Goal: Task Accomplishment & Management: Manage account settings

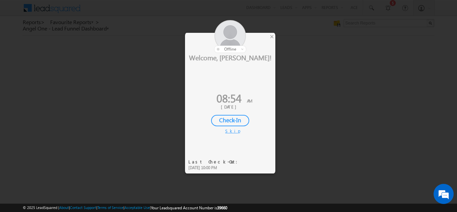
click at [235, 118] on div "Check-In" at bounding box center [230, 120] width 38 height 11
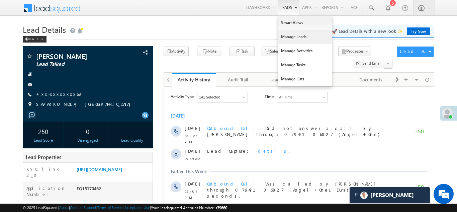
click at [282, 39] on link "Manage Leads" at bounding box center [305, 37] width 54 height 14
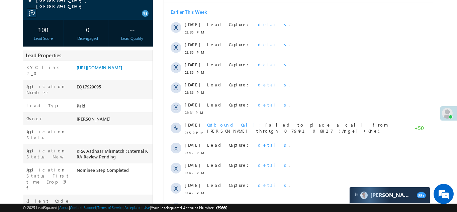
scroll to position [110, 0]
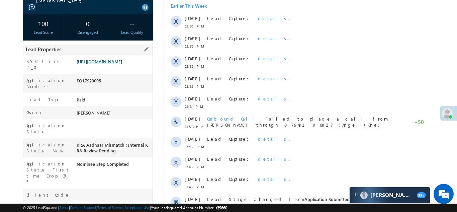
click at [106, 63] on link "https://angelbroking1-pk3em7sa.customui-test.leadsquared.com?leadId=fe3eb83c-a2…" at bounding box center [100, 62] width 46 height 6
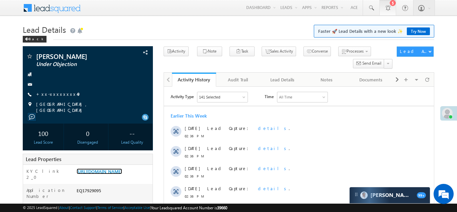
scroll to position [0, 0]
click at [113, 169] on link "https://angelbroking1-pk3em7sa.customui-test.leadsquared.com?leadId=fe3eb83c-a2…" at bounding box center [100, 171] width 46 height 6
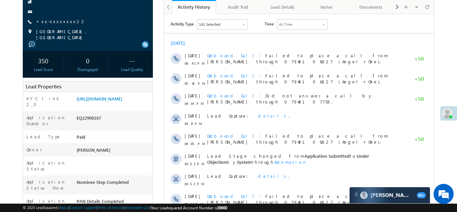
scroll to position [79, 0]
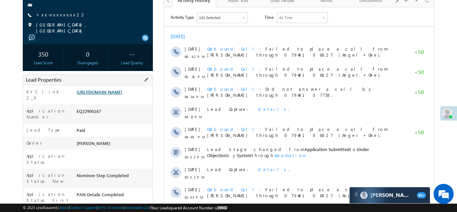
click at [112, 95] on link "https://angelbroking1-pk3em7sa.customui-test.leadsquared.com?leadId=76fab6d4-2b…" at bounding box center [100, 92] width 46 height 6
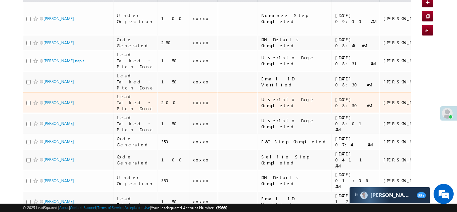
scroll to position [82, 0]
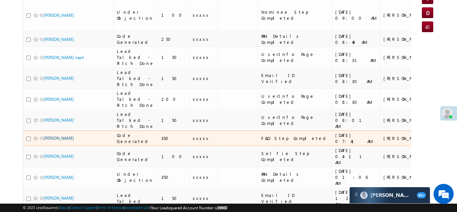
click at [52, 141] on link "[PERSON_NAME]" at bounding box center [59, 138] width 30 height 5
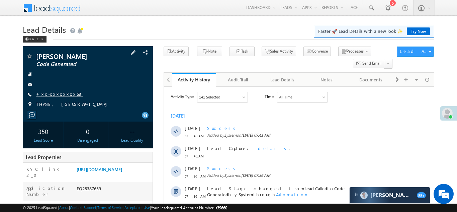
click at [58, 94] on link "+xx-xxxxxxxx68" at bounding box center [59, 94] width 47 height 6
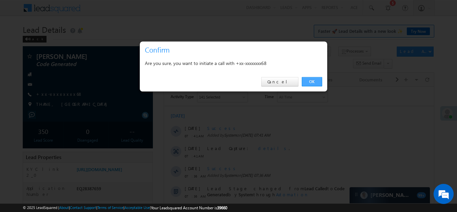
click at [314, 81] on link "OK" at bounding box center [312, 81] width 20 height 9
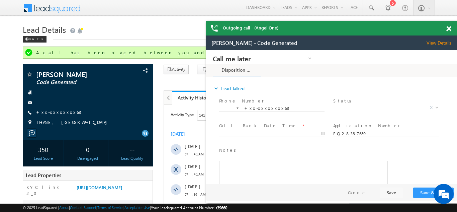
click at [448, 30] on span at bounding box center [448, 29] width 5 height 6
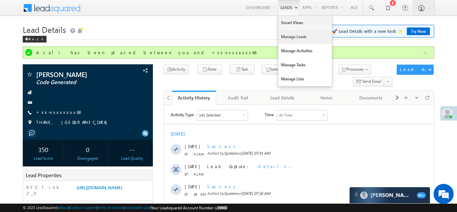
click at [280, 37] on link "Manage Leads" at bounding box center [305, 37] width 54 height 14
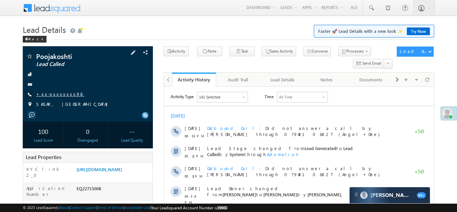
click at [54, 92] on link "+xx-xxxxxxxx98" at bounding box center [60, 94] width 48 height 6
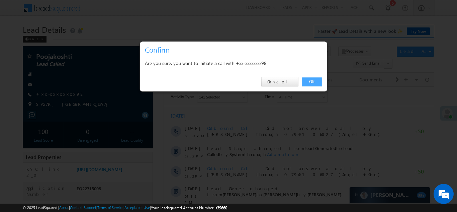
click at [312, 82] on link "OK" at bounding box center [312, 81] width 20 height 9
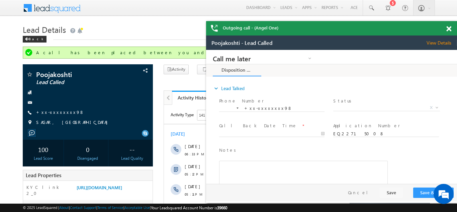
click at [446, 27] on span at bounding box center [448, 29] width 5 height 6
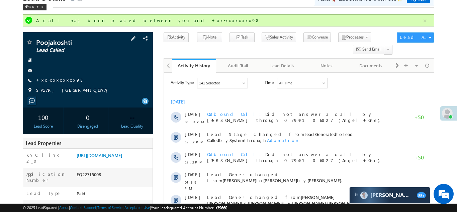
scroll to position [78, 0]
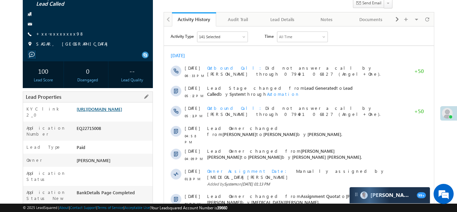
click at [111, 112] on link "https://angelbroking1-pk3em7sa.customui-test.leadsquared.com?leadId=1d3cf9c3-db…" at bounding box center [100, 109] width 46 height 6
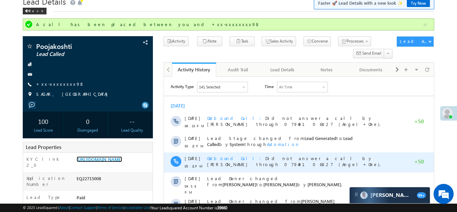
scroll to position [0, 0]
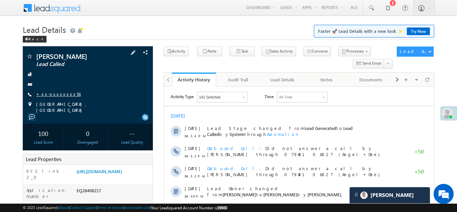
click at [52, 94] on link "+xx-xxxxxxxx56" at bounding box center [58, 94] width 45 height 6
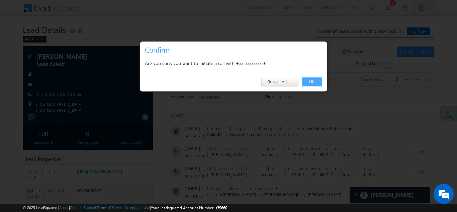
click at [312, 81] on link "OK" at bounding box center [312, 81] width 20 height 9
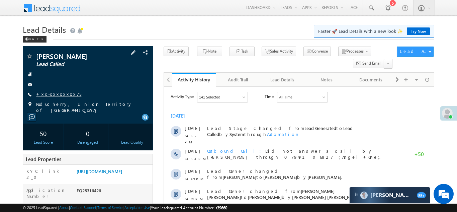
click at [57, 96] on link "+xx-xxxxxxxx75" at bounding box center [58, 94] width 45 height 6
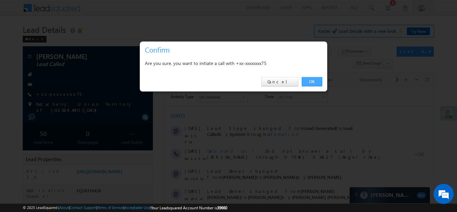
click at [307, 82] on link "OK" at bounding box center [312, 81] width 20 height 9
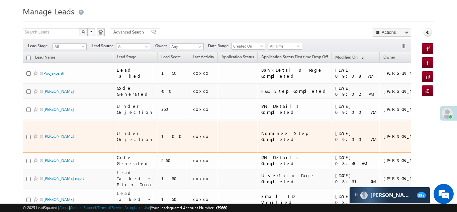
scroll to position [23, 0]
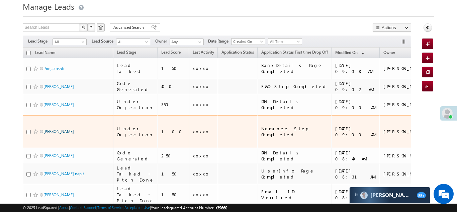
click at [55, 129] on link "[PERSON_NAME]" at bounding box center [59, 131] width 30 height 5
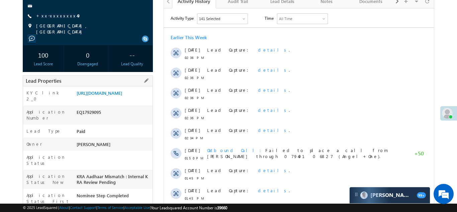
scroll to position [92, 0]
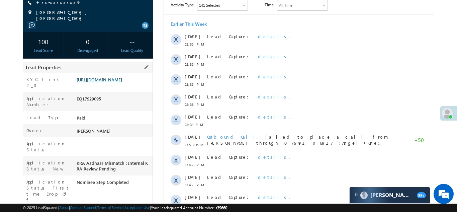
click at [113, 82] on link "https://angelbroking1-pk3em7sa.customui-test.leadsquared.com?leadId=fe3eb83c-a2…" at bounding box center [100, 80] width 46 height 6
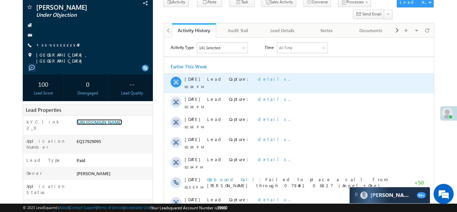
scroll to position [0, 0]
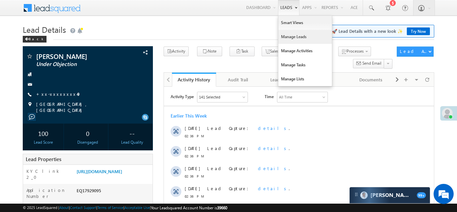
click at [280, 33] on link "Manage Leads" at bounding box center [305, 37] width 54 height 14
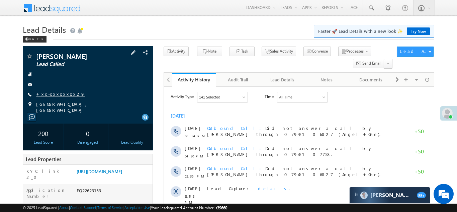
click at [50, 94] on link "+xx-xxxxxxxx29" at bounding box center [60, 94] width 49 height 6
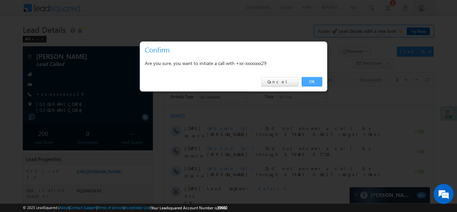
click at [312, 81] on link "OK" at bounding box center [312, 81] width 20 height 9
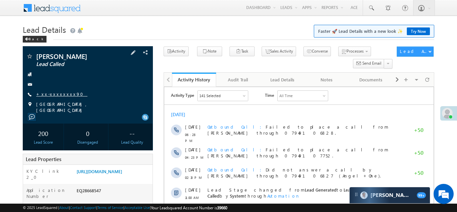
click at [59, 93] on link "+xx-xxxxxxxx90" at bounding box center [61, 94] width 51 height 6
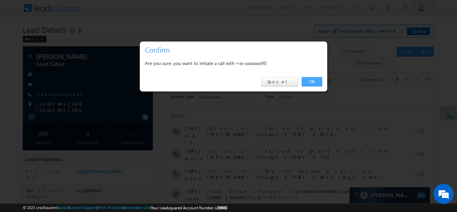
click at [314, 78] on link "OK" at bounding box center [312, 81] width 20 height 9
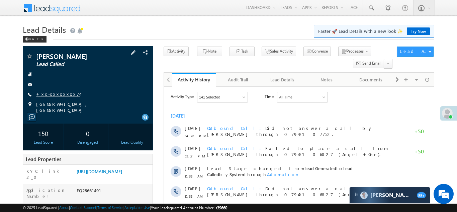
click at [50, 93] on link "+xx-xxxxxxxx74" at bounding box center [58, 94] width 44 height 6
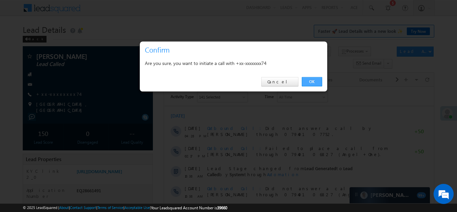
click at [313, 82] on link "OK" at bounding box center [312, 81] width 20 height 9
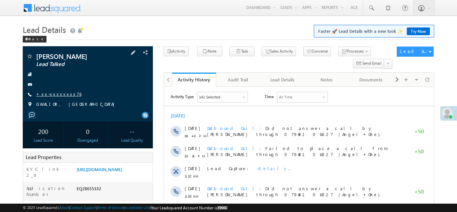
click at [48, 96] on link "+xx-xxxxxxxx76" at bounding box center [58, 94] width 45 height 6
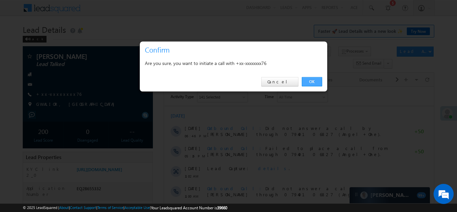
click at [312, 82] on link "OK" at bounding box center [312, 81] width 20 height 9
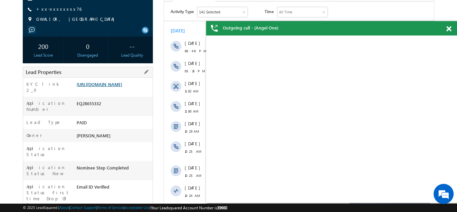
scroll to position [121, 0]
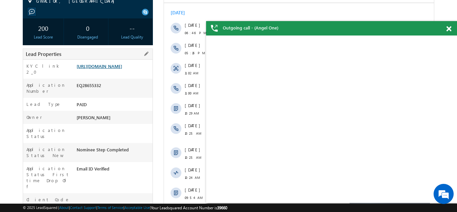
click at [107, 68] on link "https://angelbroking1-pk3em7sa.customui-test.leadsquared.com?leadId=22d01e29-56…" at bounding box center [100, 66] width 46 height 6
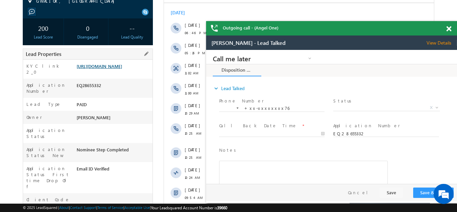
scroll to position [0, 0]
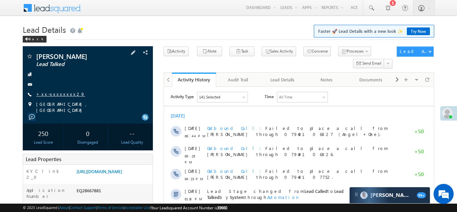
click at [53, 94] on link "+xx-xxxxxxxx29" at bounding box center [60, 94] width 49 height 6
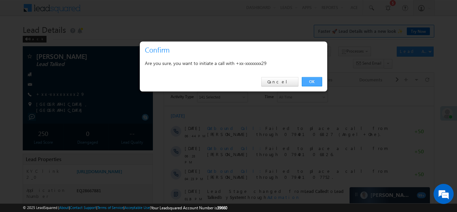
click at [310, 80] on link "OK" at bounding box center [312, 81] width 20 height 9
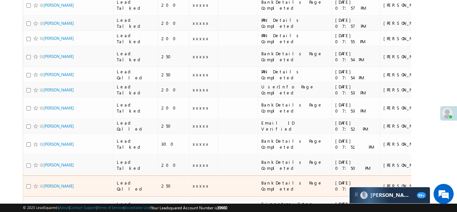
scroll to position [667, 0]
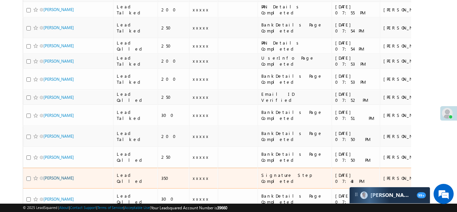
click at [57, 175] on link "[PERSON_NAME]" at bounding box center [59, 177] width 30 height 5
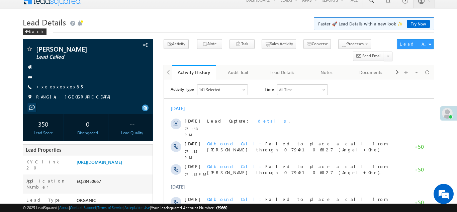
scroll to position [52, 0]
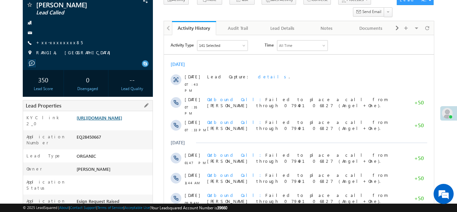
click at [112, 120] on link "https://angelbroking1-pk3em7sa.customui-test.leadsquared.com?leadId=5c0fde5b-b0…" at bounding box center [100, 118] width 46 height 6
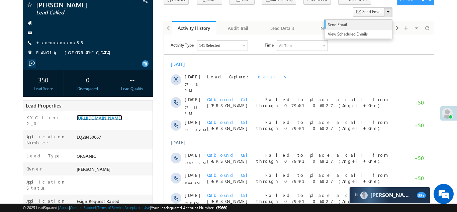
scroll to position [0, 0]
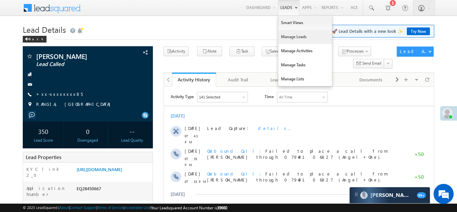
click at [283, 38] on link "Manage Leads" at bounding box center [305, 37] width 54 height 14
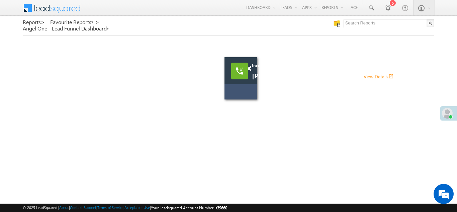
click at [364, 76] on link "View Details open_in_new" at bounding box center [379, 76] width 30 height 6
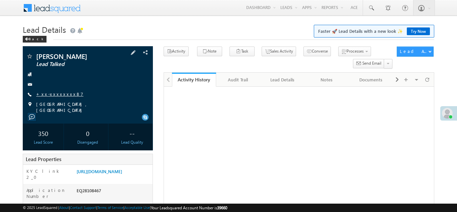
click at [57, 96] on link "+xx-xxxxxxxx87" at bounding box center [59, 94] width 47 height 6
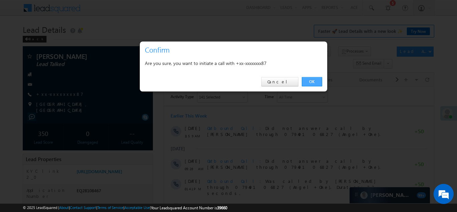
click at [310, 82] on link "OK" at bounding box center [312, 81] width 20 height 9
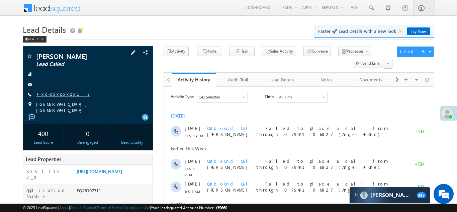
click at [55, 91] on link "+xx-xxxxxxxx13" at bounding box center [63, 94] width 54 height 6
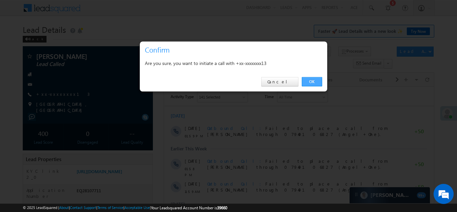
click at [309, 81] on link "OK" at bounding box center [312, 81] width 20 height 9
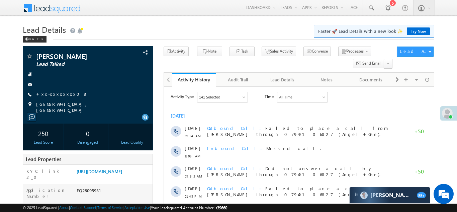
click at [49, 96] on link "+xx-xxxxxxxx08" at bounding box center [62, 94] width 52 height 6
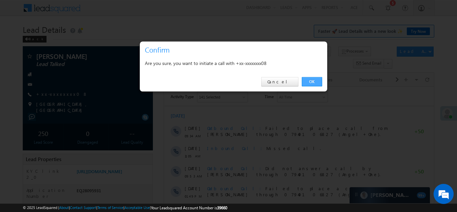
click at [310, 82] on link "OK" at bounding box center [312, 81] width 20 height 9
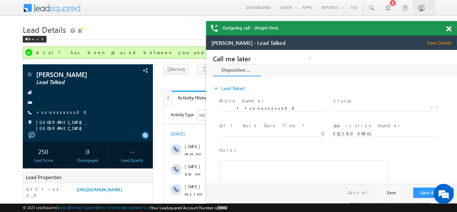
click at [451, 28] on span at bounding box center [448, 29] width 5 height 6
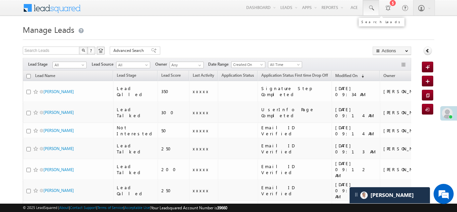
click at [370, 9] on span at bounding box center [371, 8] width 7 height 7
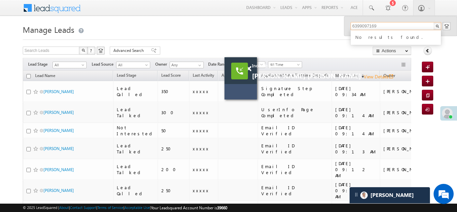
type input "6399097169"
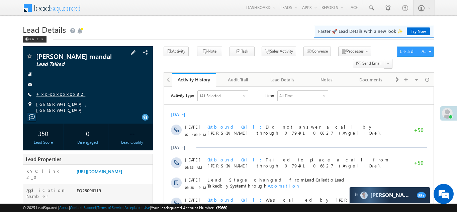
click at [49, 95] on link "+xx-xxxxxxxx82" at bounding box center [60, 94] width 49 height 6
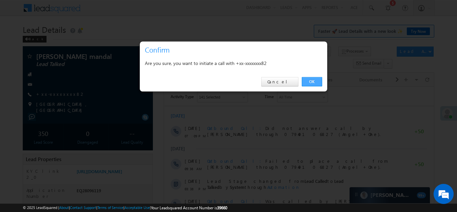
click at [308, 82] on link "OK" at bounding box center [312, 81] width 20 height 9
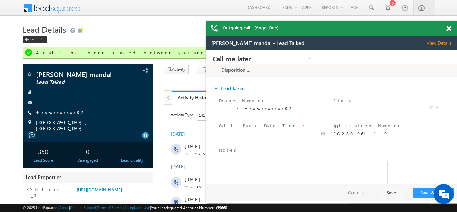
click at [448, 28] on span at bounding box center [448, 29] width 5 height 6
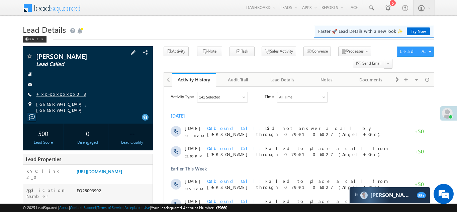
click at [50, 93] on link "+xx-xxxxxxxx03" at bounding box center [61, 94] width 50 height 6
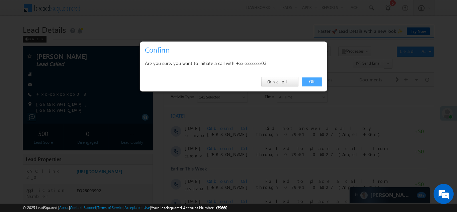
click at [311, 82] on link "OK" at bounding box center [312, 81] width 20 height 9
click at [312, 80] on link "OK" at bounding box center [312, 81] width 20 height 9
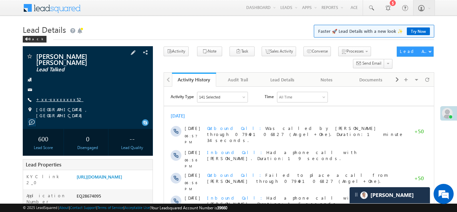
click at [57, 98] on link "+xx-xxxxxxxx52" at bounding box center [59, 99] width 47 height 6
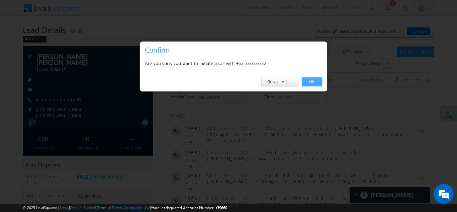
click at [310, 79] on link "OK" at bounding box center [312, 81] width 20 height 9
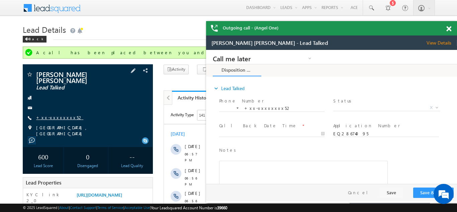
click at [54, 114] on link "+xx-xxxxxxxx52" at bounding box center [59, 117] width 47 height 6
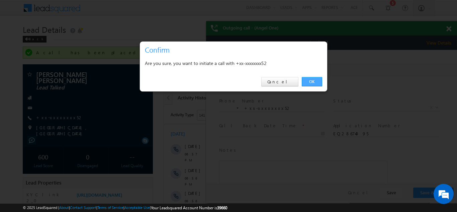
click at [309, 80] on link "OK" at bounding box center [312, 81] width 20 height 9
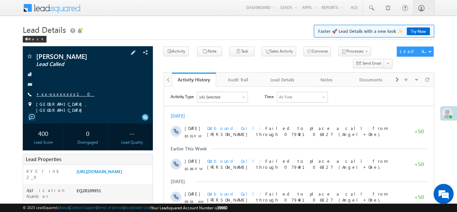
click at [57, 94] on link "+xx-xxxxxxxx10" at bounding box center [65, 94] width 58 height 6
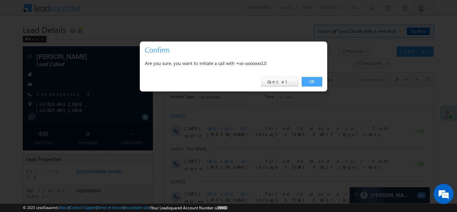
click at [310, 81] on link "OK" at bounding box center [312, 81] width 20 height 9
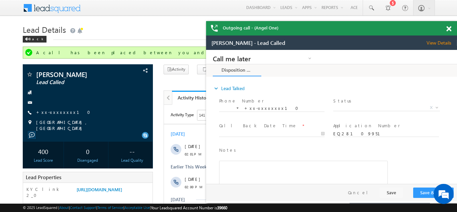
click at [451, 28] on span at bounding box center [448, 29] width 5 height 6
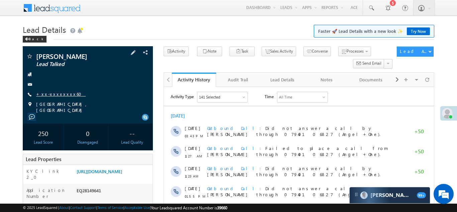
click at [55, 93] on link "+xx-xxxxxxxx60" at bounding box center [61, 94] width 50 height 6
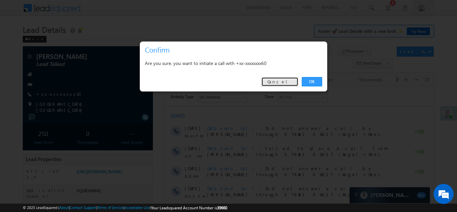
click at [286, 81] on link "Cancel" at bounding box center [279, 81] width 37 height 9
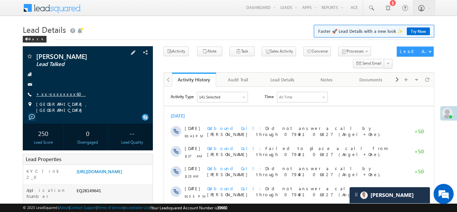
click at [60, 95] on link "+xx-xxxxxxxx60" at bounding box center [61, 94] width 50 height 6
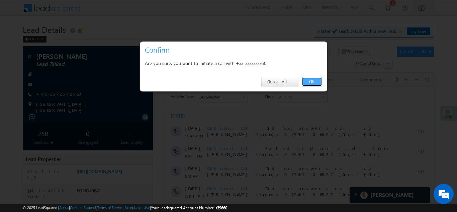
click at [310, 83] on link "OK" at bounding box center [312, 81] width 20 height 9
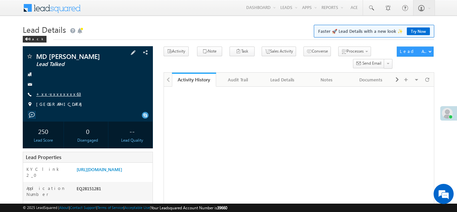
click at [50, 93] on link "+xx-xxxxxxxx63" at bounding box center [58, 94] width 45 height 6
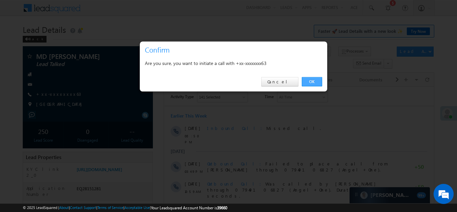
click at [310, 83] on link "OK" at bounding box center [312, 81] width 20 height 9
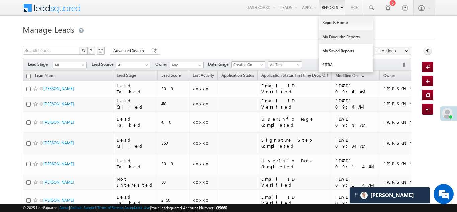
click at [336, 36] on link "My Favourite Reports" at bounding box center [347, 37] width 54 height 14
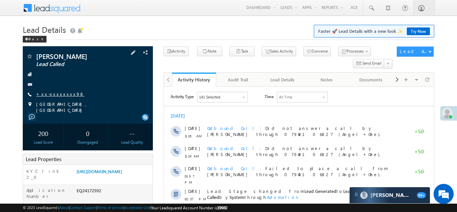
click at [53, 94] on link "+xx-xxxxxxxx98" at bounding box center [60, 94] width 48 height 6
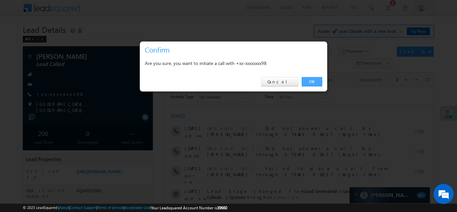
click at [309, 82] on link "OK" at bounding box center [312, 81] width 20 height 9
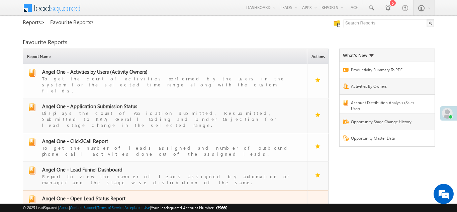
click at [82, 195] on span "Angel One - Open Lead Status Report" at bounding box center [83, 198] width 83 height 7
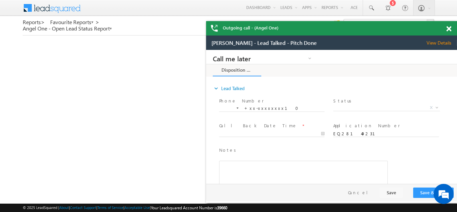
click at [448, 27] on span at bounding box center [448, 29] width 5 height 6
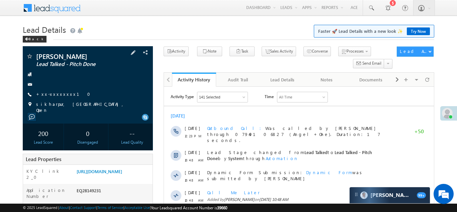
click at [61, 90] on div "Subrat Mahakur Lead Talked - Pitch Done +xx-xxxxxxxx10" at bounding box center [88, 83] width 124 height 60
click at [61, 95] on link "+xx-xxxxxxxx10" at bounding box center [65, 94] width 58 height 6
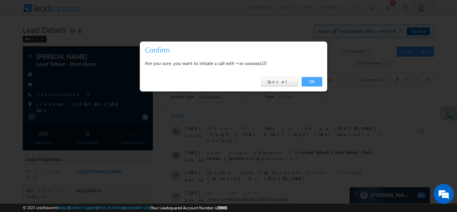
click at [313, 81] on link "OK" at bounding box center [312, 81] width 20 height 9
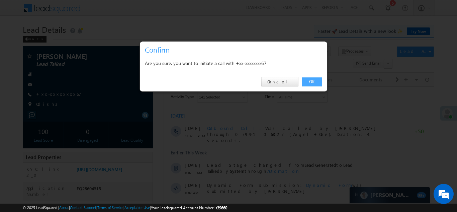
click at [310, 79] on link "OK" at bounding box center [312, 81] width 20 height 9
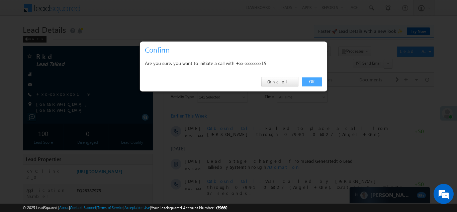
click at [311, 81] on link "OK" at bounding box center [312, 81] width 20 height 9
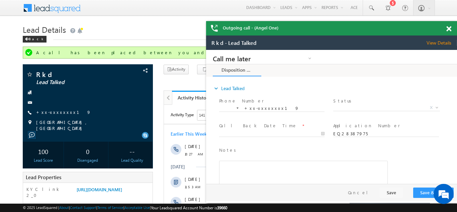
click at [449, 26] on span at bounding box center [448, 29] width 5 height 6
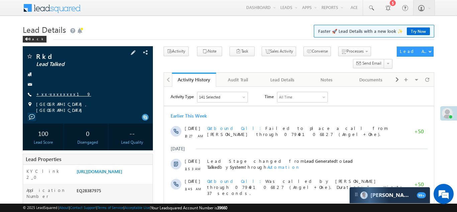
click at [57, 94] on link "+xx-xxxxxxxx19" at bounding box center [63, 94] width 55 height 6
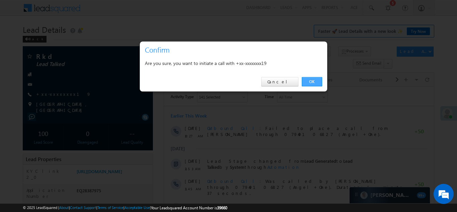
click at [312, 82] on link "OK" at bounding box center [312, 81] width 20 height 9
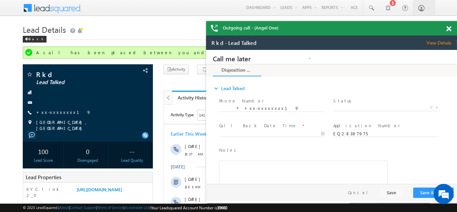
click at [447, 28] on span at bounding box center [448, 29] width 5 height 6
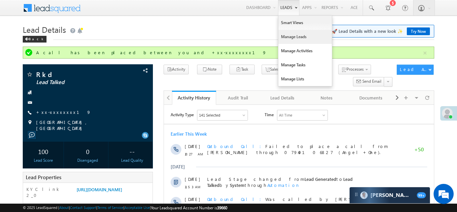
click at [285, 41] on link "Manage Leads" at bounding box center [305, 37] width 54 height 14
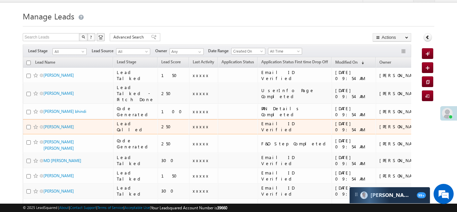
scroll to position [51, 0]
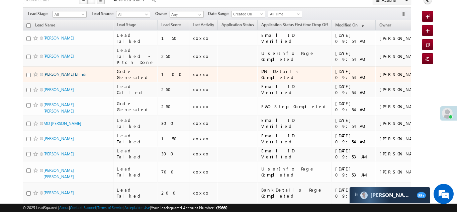
click at [50, 77] on link "[PERSON_NAME] bhindi" at bounding box center [65, 74] width 43 height 5
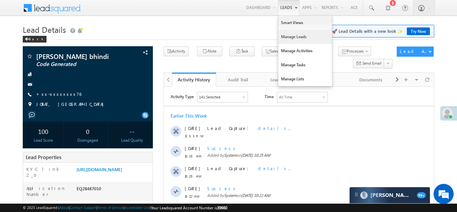
click at [285, 40] on link "Manage Leads" at bounding box center [305, 37] width 54 height 14
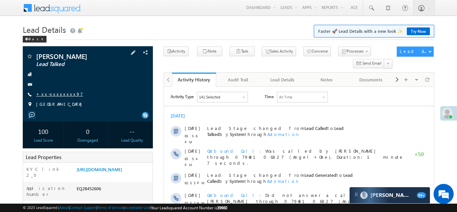
click at [54, 93] on link "+xx-xxxxxxxx97" at bounding box center [59, 94] width 47 height 6
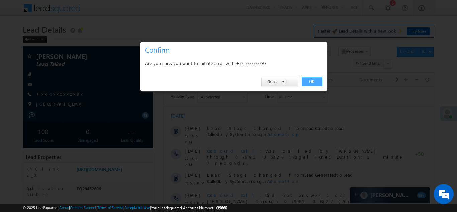
click at [311, 82] on link "OK" at bounding box center [312, 81] width 20 height 9
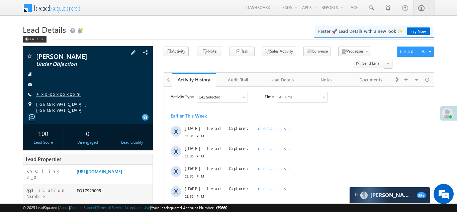
click at [55, 93] on link "+xx-xxxxxxxx49" at bounding box center [58, 94] width 45 height 6
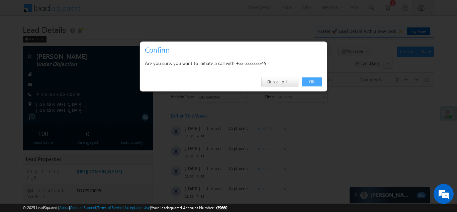
click at [312, 80] on link "OK" at bounding box center [312, 81] width 20 height 9
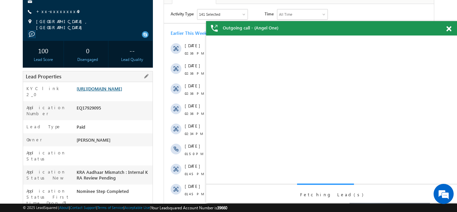
click at [113, 86] on link "https://angelbroking1-pk3em7sa.customui-test.leadsquared.com?leadId=fe3eb83c-a2…" at bounding box center [100, 89] width 46 height 6
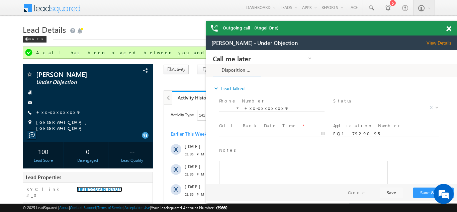
click at [448, 29] on span at bounding box center [448, 29] width 5 height 6
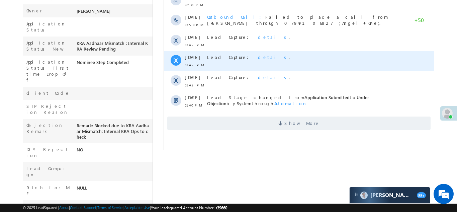
scroll to position [240, 0]
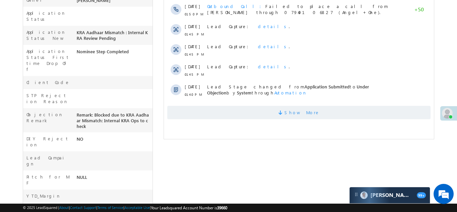
click at [313, 110] on span "Show More" at bounding box center [298, 112] width 263 height 13
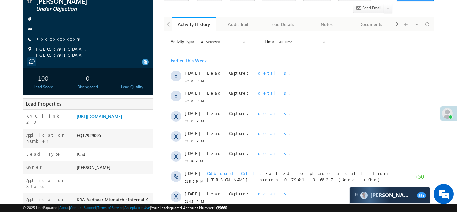
scroll to position [0, 0]
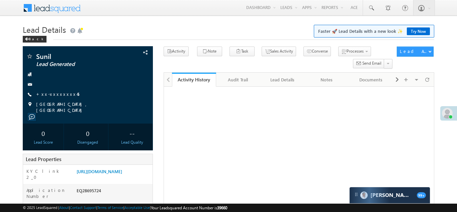
click at [55, 95] on link "+xx-xxxxxxxx45" at bounding box center [57, 94] width 43 height 6
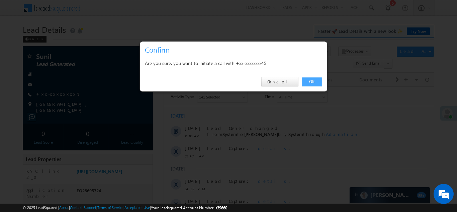
click at [312, 80] on link "OK" at bounding box center [312, 81] width 20 height 9
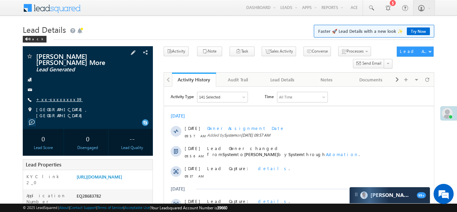
click at [47, 96] on link "+xx-xxxxxxxx39" at bounding box center [59, 99] width 47 height 6
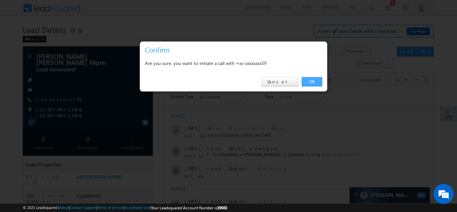
click at [312, 81] on link "OK" at bounding box center [312, 81] width 20 height 9
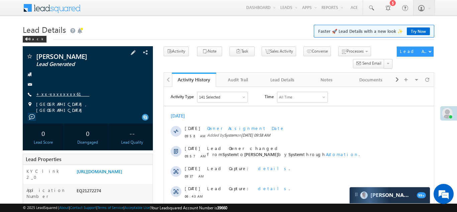
click at [48, 92] on link "+xx-xxxxxxxx61" at bounding box center [62, 94] width 53 height 6
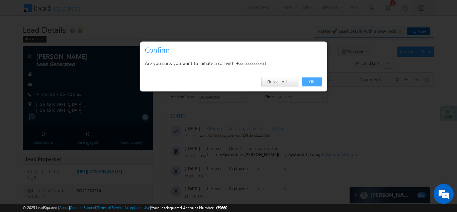
click at [311, 80] on link "OK" at bounding box center [312, 81] width 20 height 9
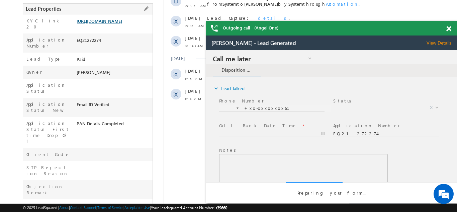
click at [110, 24] on link "https://angelbroking1-pk3em7sa.customui-test.leadsquared.com?leadId=131b3dec-ab…" at bounding box center [100, 21] width 46 height 6
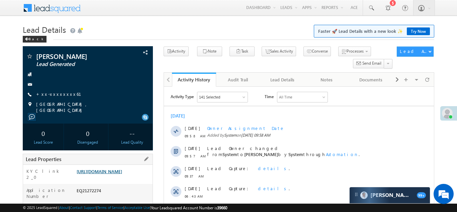
click at [117, 174] on link "https://angelbroking1-pk3em7sa.customui-test.leadsquared.com?leadId=131b3dec-ab…" at bounding box center [100, 171] width 46 height 6
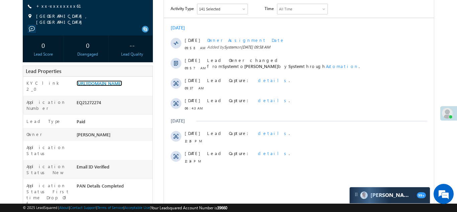
scroll to position [91, 0]
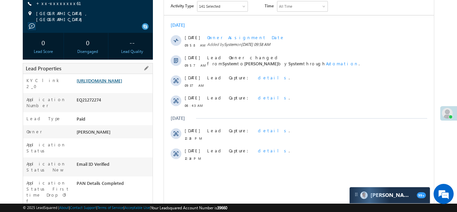
click at [113, 82] on link "https://angelbroking1-pk3em7sa.customui-test.leadsquared.com?leadId=131b3dec-ab…" at bounding box center [100, 81] width 46 height 6
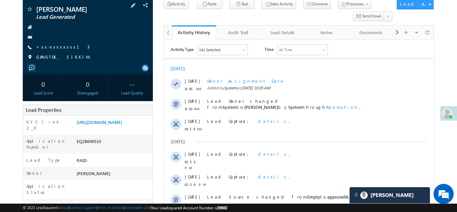
scroll to position [76, 0]
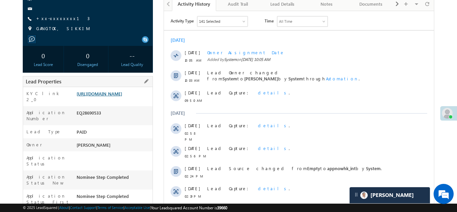
click at [108, 96] on link "[URL][DOMAIN_NAME]" at bounding box center [100, 94] width 46 height 6
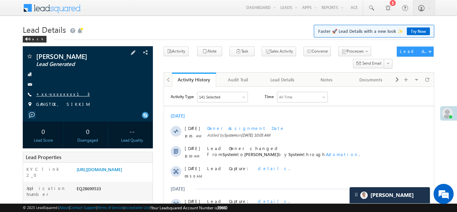
click at [49, 92] on link "+xx-xxxxxxxx13" at bounding box center [63, 94] width 54 height 6
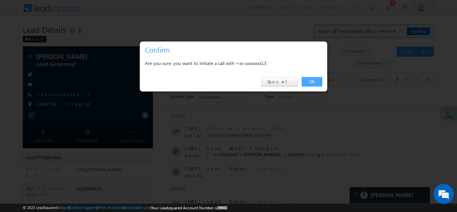
click at [312, 81] on link "OK" at bounding box center [312, 81] width 20 height 9
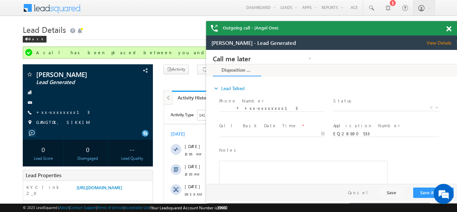
click at [448, 29] on span at bounding box center [448, 29] width 5 height 6
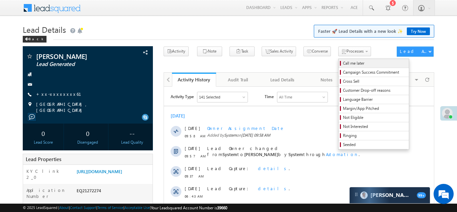
click at [343, 63] on span "Call me later" at bounding box center [375, 63] width 64 height 6
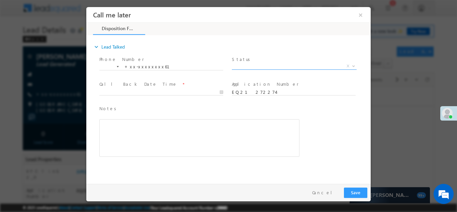
click at [285, 64] on span "X" at bounding box center [294, 66] width 125 height 7
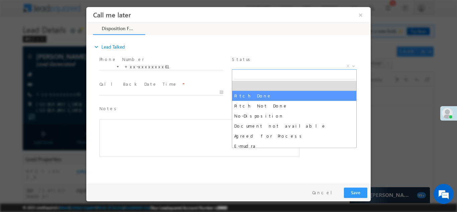
select select "Pitch Done"
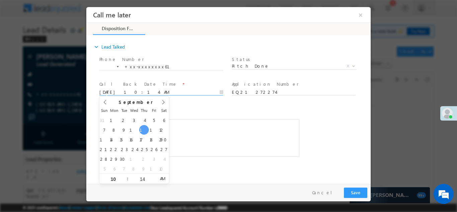
click at [149, 93] on body "Call me later ×" at bounding box center [228, 94] width 284 height 174
type input "09/12/25 10:14 AM"
click at [190, 114] on div "Notes * Editor toolbars Basic Styles Bold Italic Underline Paragraph Insert/Rem…" at bounding box center [199, 131] width 200 height 52
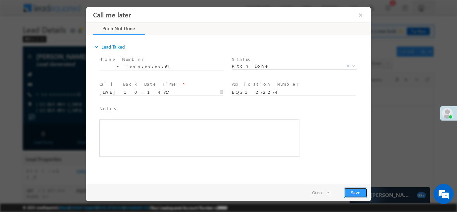
click at [352, 189] on button "Save" at bounding box center [355, 192] width 23 height 10
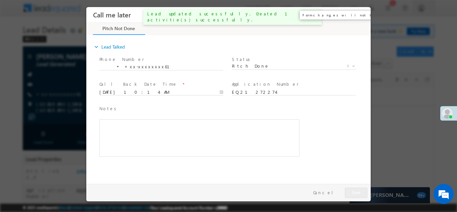
click at [362, 13] on button "×" at bounding box center [360, 14] width 11 height 12
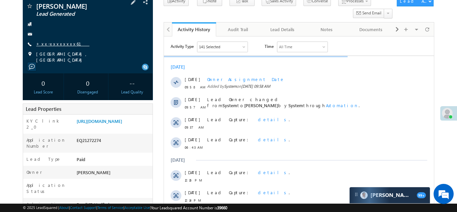
scroll to position [62, 0]
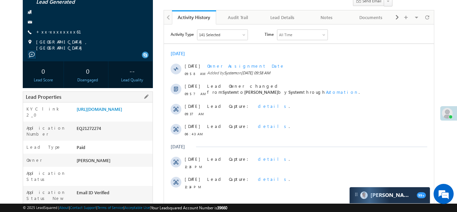
copy div "EQ21272274"
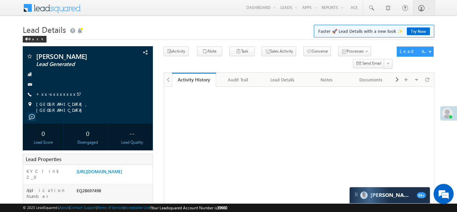
click at [55, 95] on link "+xx-xxxxxxxx57" at bounding box center [58, 94] width 45 height 6
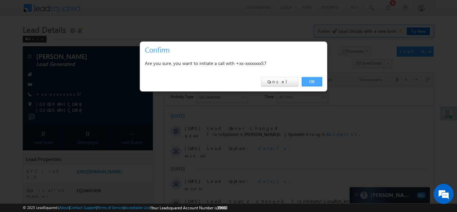
click at [310, 81] on link "OK" at bounding box center [312, 81] width 20 height 9
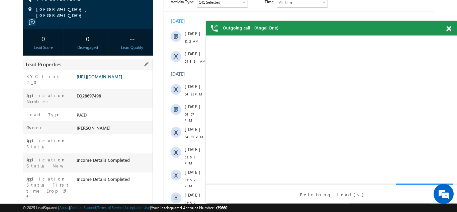
click at [110, 74] on link "https://angelbroking1-pk3em7sa.customui-test.leadsquared.com?leadId=09039ec6-86…" at bounding box center [100, 77] width 46 height 6
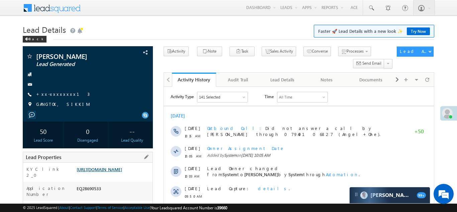
click at [105, 172] on link "[URL][DOMAIN_NAME]" at bounding box center [100, 169] width 46 height 6
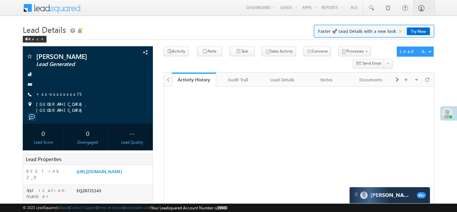
click at [50, 90] on div "[PERSON_NAME] Lead Generated +xx-xxxxxxxx75" at bounding box center [88, 83] width 124 height 60
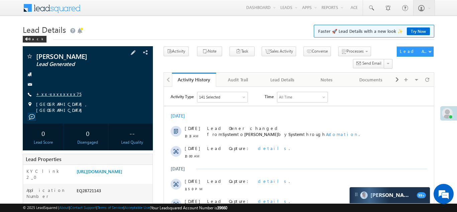
click at [51, 94] on link "+xx-xxxxxxxx75" at bounding box center [58, 94] width 45 height 6
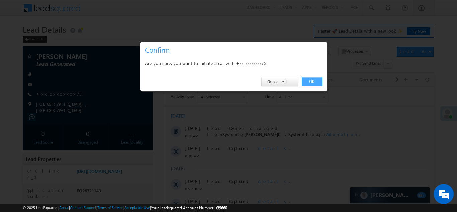
click at [313, 81] on link "OK" at bounding box center [312, 81] width 20 height 9
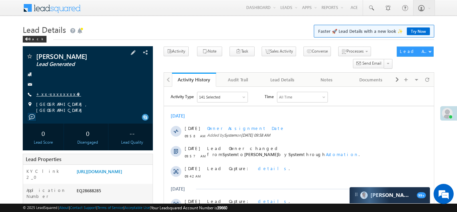
click at [54, 94] on link "+xx-xxxxxxxx49" at bounding box center [58, 94] width 45 height 6
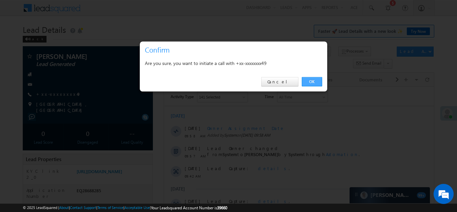
click at [312, 80] on link "OK" at bounding box center [312, 81] width 20 height 9
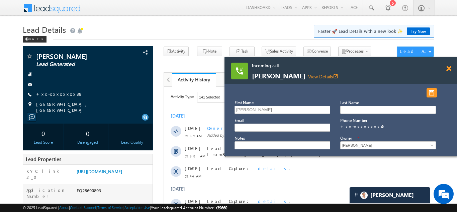
click at [448, 68] on span at bounding box center [448, 69] width 5 height 6
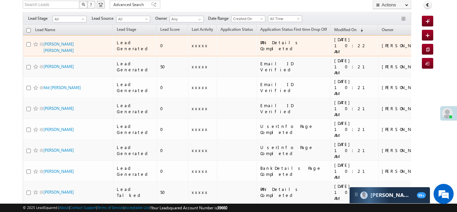
scroll to position [40, 0]
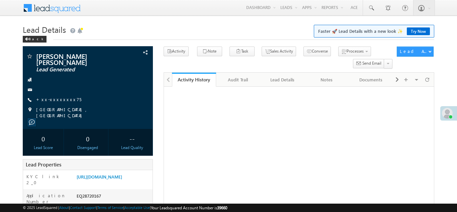
scroll to position [66, 0]
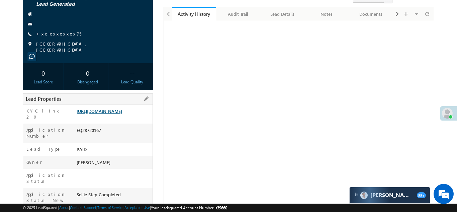
click at [109, 108] on link "https://angelbroking1-pk3em7sa.customui-test.leadsquared.com?leadId=90d35c0f-6b…" at bounding box center [100, 111] width 46 height 6
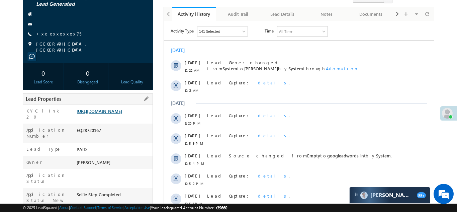
scroll to position [0, 0]
click at [58, 31] on link "+xx-xxxxxxxx75" at bounding box center [58, 34] width 45 height 6
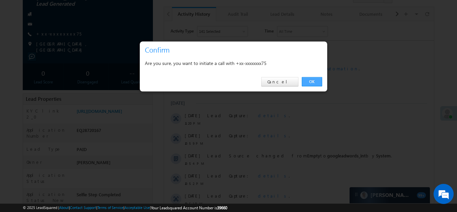
click at [311, 80] on link "OK" at bounding box center [312, 81] width 20 height 9
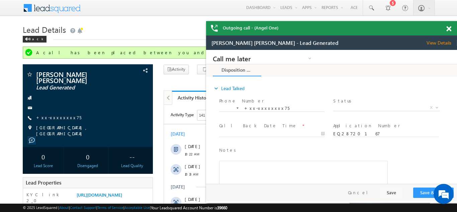
click at [448, 29] on span at bounding box center [448, 29] width 5 height 6
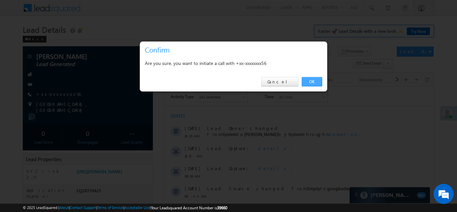
click at [308, 81] on link "OK" at bounding box center [312, 81] width 20 height 9
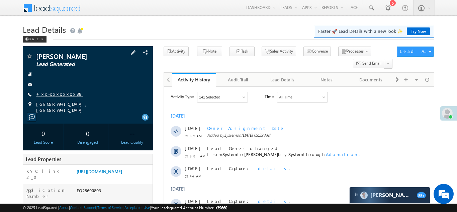
click at [54, 93] on link "+xx-xxxxxxxx38" at bounding box center [59, 94] width 47 height 6
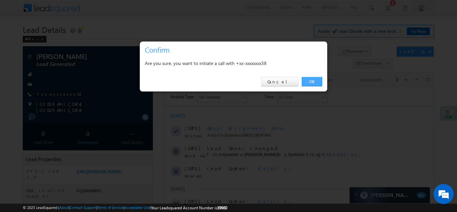
click at [311, 79] on link "OK" at bounding box center [312, 81] width 20 height 9
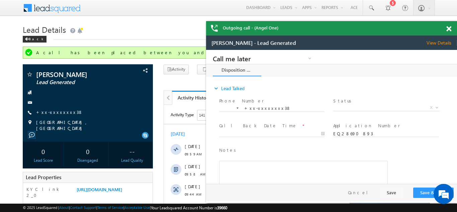
click at [451, 27] on span at bounding box center [448, 29] width 5 height 6
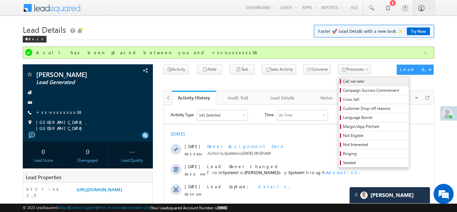
click at [343, 81] on span "Call me later" at bounding box center [375, 81] width 64 height 6
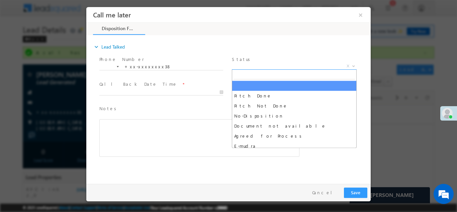
click at [288, 66] on span "X" at bounding box center [294, 66] width 125 height 7
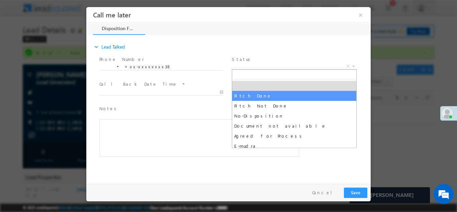
select select "Pitch Done"
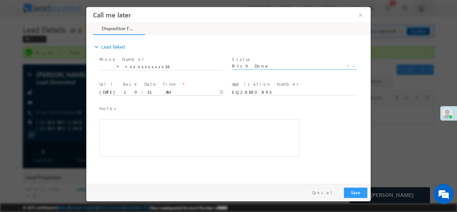
click at [148, 89] on input "09/11/25 10:31 AM" at bounding box center [161, 92] width 124 height 7
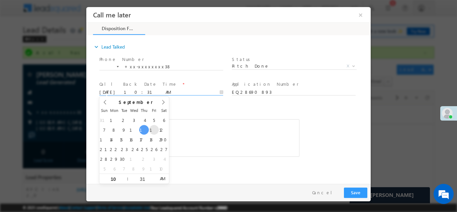
type input "09/12/25 10:31 AM"
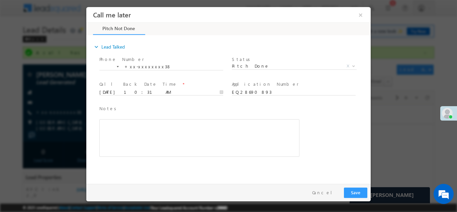
click at [225, 106] on span "Notes *" at bounding box center [194, 108] width 190 height 7
click at [360, 14] on button "×" at bounding box center [360, 14] width 11 height 12
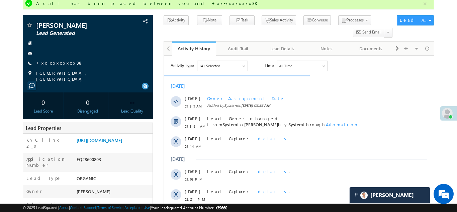
scroll to position [71, 0]
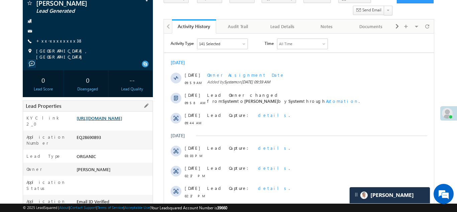
click at [111, 121] on link "https://angelbroking1-pk3em7sa.customui-test.leadsquared.com?leadId=304b5aad-e8…" at bounding box center [100, 118] width 46 height 6
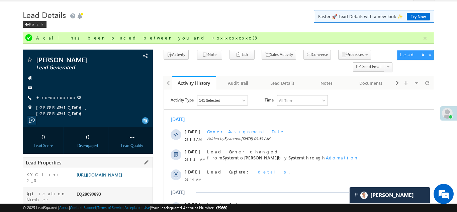
scroll to position [0, 0]
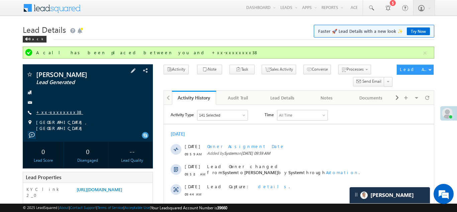
click at [51, 112] on link "+xx-xxxxxxxx38" at bounding box center [59, 112] width 47 height 6
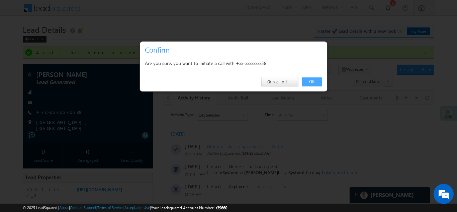
click at [310, 81] on link "OK" at bounding box center [312, 81] width 20 height 9
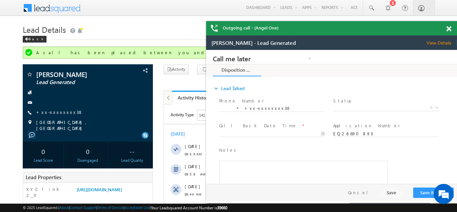
click at [449, 26] on span at bounding box center [448, 29] width 5 height 6
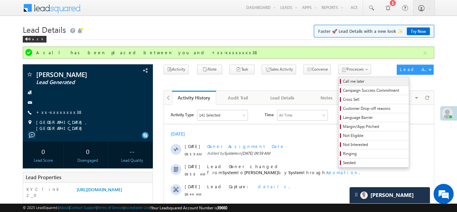
click at [343, 80] on span "Call me later" at bounding box center [375, 81] width 64 height 6
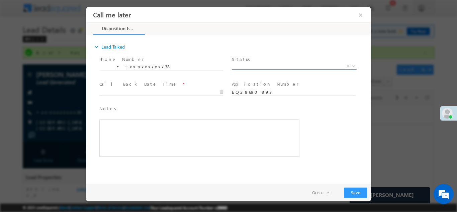
click at [250, 64] on span "X" at bounding box center [294, 66] width 125 height 7
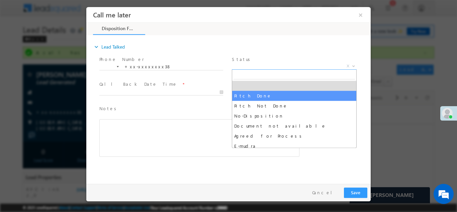
select select "Pitch Done"
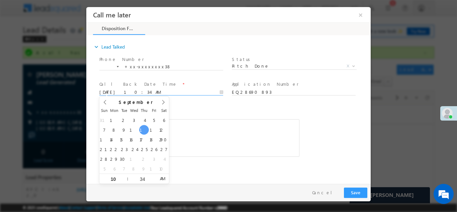
click at [142, 90] on input "09/11/25 10:34 AM" at bounding box center [161, 92] width 124 height 7
type input "09/12/25 10:34 AM"
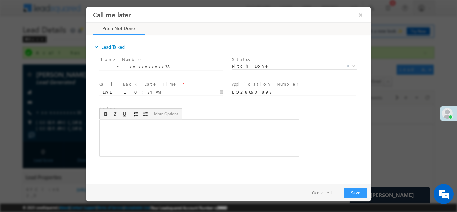
click at [202, 123] on div "Rich Text Editor, 40788eee-0fb2-11ec-a811-0adc8a9d82c2__tab1__section1__Notes__…" at bounding box center [199, 137] width 200 height 37
click at [352, 191] on button "Save" at bounding box center [355, 192] width 23 height 10
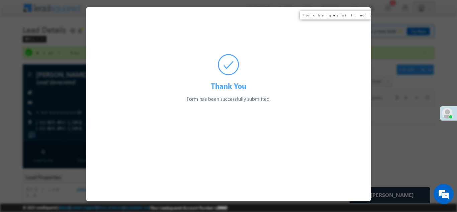
click at [361, 14] on div "Thank You Form has been successfully submitted. Preparing your form..." at bounding box center [228, 55] width 284 height 96
click at [88, 102] on html "Thank You Form has been successfully submitted. Preparing your form... Septembe…" at bounding box center [228, 55] width 284 height 96
click at [61, 114] on div at bounding box center [228, 106] width 457 height 212
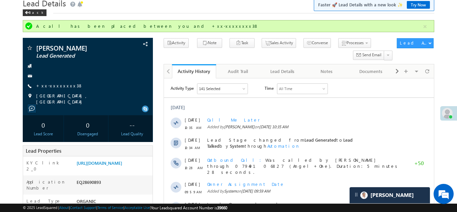
scroll to position [66, 0]
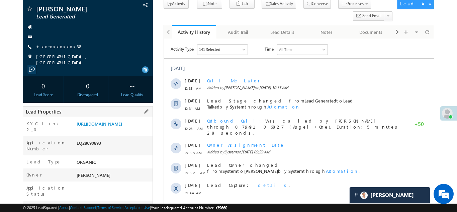
copy div "EQ28690893"
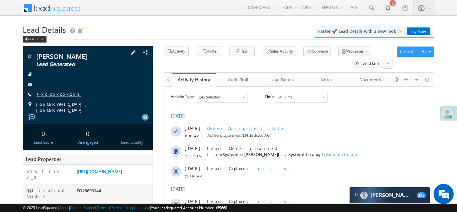
click at [51, 91] on link "+xx-xxxxxxxx48" at bounding box center [58, 94] width 45 height 6
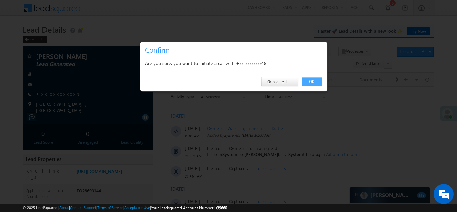
click at [312, 82] on link "OK" at bounding box center [312, 81] width 20 height 9
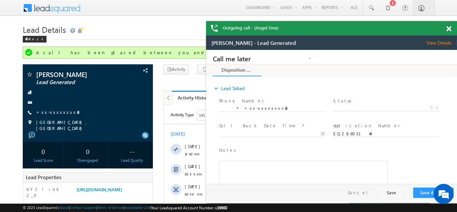
click at [449, 28] on span at bounding box center [448, 29] width 5 height 6
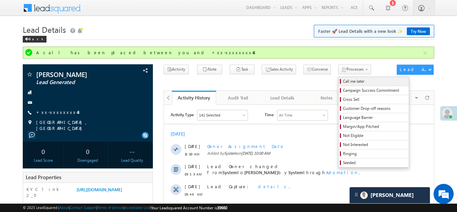
click at [343, 80] on span "Call me later" at bounding box center [375, 81] width 64 height 6
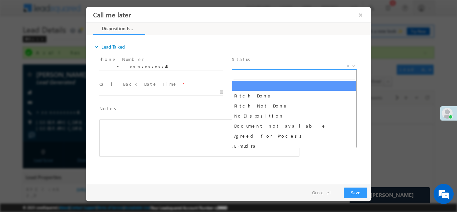
click at [257, 64] on span "X" at bounding box center [294, 66] width 125 height 7
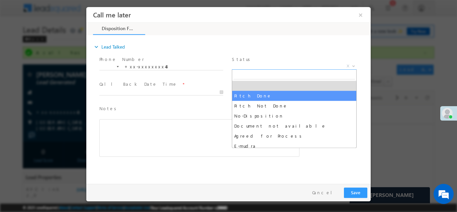
select select "Pitch Done"
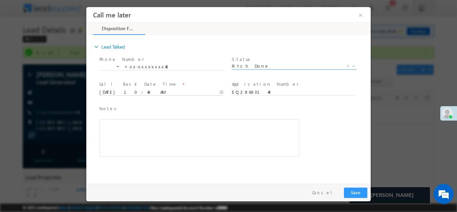
click at [135, 90] on input "09/11/25 10:40 AM" at bounding box center [161, 92] width 124 height 7
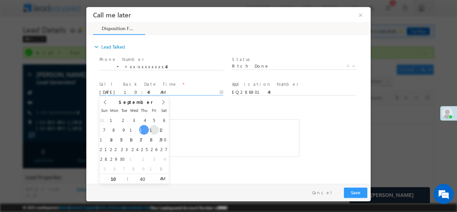
type input "09/12/25 10:40 AM"
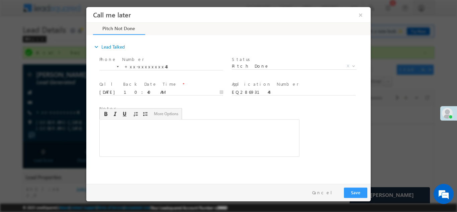
click at [191, 125] on div "Rich Text Editor, 40788eee-0fb2-11ec-a811-0adc8a9d82c2__tab1__section1__Notes__…" at bounding box center [199, 137] width 200 height 37
click at [361, 15] on button "×" at bounding box center [360, 14] width 11 height 12
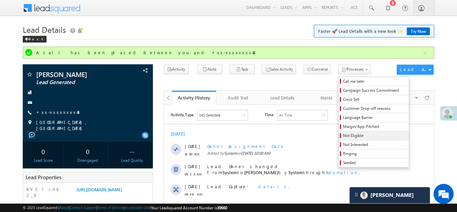
click at [343, 135] on span "Not Eligible" at bounding box center [375, 136] width 64 height 6
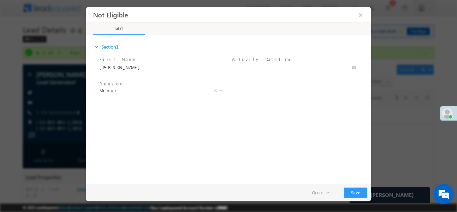
type input "09/11/25 10:41 AM"
click at [267, 67] on input "09/11/25 10:41 AM" at bounding box center [294, 67] width 124 height 7
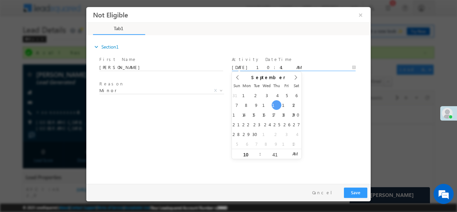
click at [339, 123] on div "expand_more Section1 First Name *" at bounding box center [230, 108] width 281 height 145
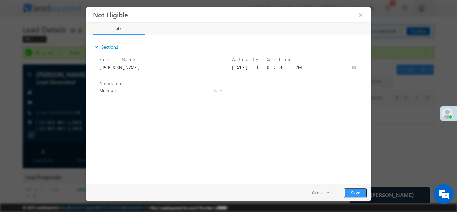
click at [353, 191] on button "Save" at bounding box center [355, 192] width 23 height 10
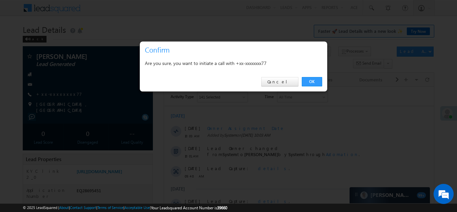
click at [313, 81] on link "OK" at bounding box center [312, 81] width 20 height 9
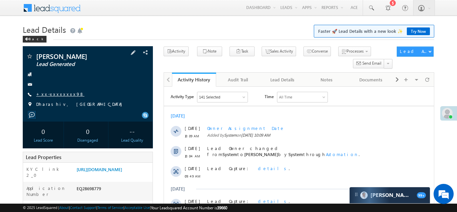
click at [50, 96] on link "+xx-xxxxxxxx98" at bounding box center [60, 94] width 48 height 6
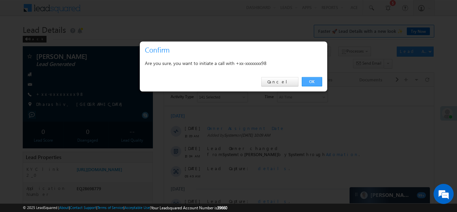
click at [312, 81] on link "OK" at bounding box center [312, 81] width 20 height 9
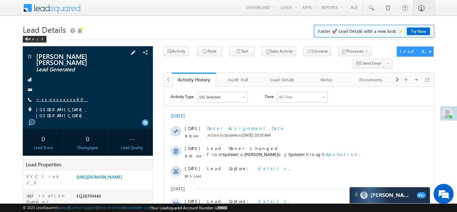
click at [54, 96] on link "+xx-xxxxxxxx80" at bounding box center [62, 99] width 52 height 6
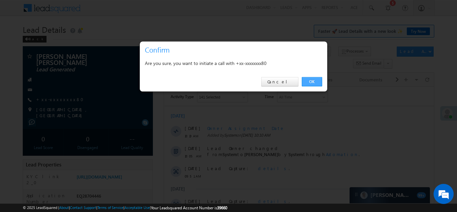
click at [312, 78] on link "OK" at bounding box center [312, 81] width 20 height 9
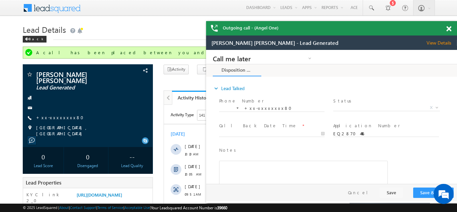
click at [448, 28] on span at bounding box center [448, 29] width 5 height 6
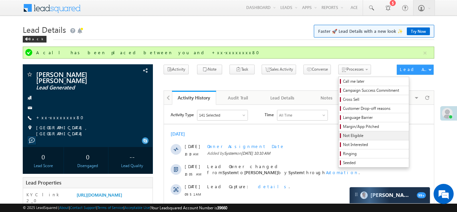
click at [343, 135] on span "Not Eligible" at bounding box center [375, 136] width 64 height 6
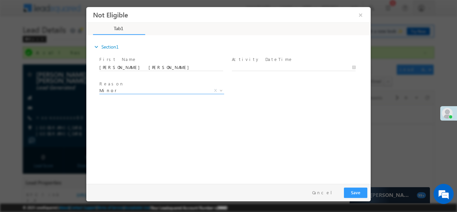
click at [144, 91] on span "Minor" at bounding box center [153, 90] width 109 height 6
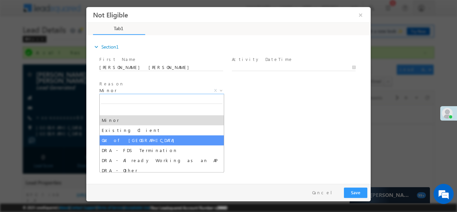
select select "Out of India"
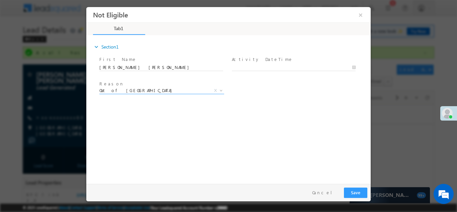
click at [268, 64] on span at bounding box center [297, 67] width 130 height 7
type input "[DATE] 10:44 AM"
click at [269, 66] on input "[DATE] 10:44 AM" at bounding box center [294, 67] width 124 height 7
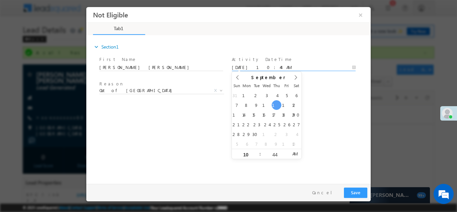
click at [313, 112] on div "expand_more Section1 First Name *" at bounding box center [230, 108] width 281 height 145
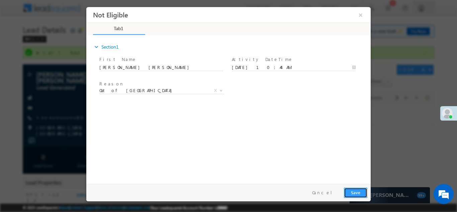
click at [352, 194] on button "Save" at bounding box center [355, 192] width 23 height 10
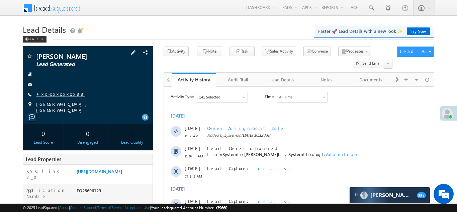
click at [59, 94] on link "+xx-xxxxxxxx88" at bounding box center [60, 94] width 49 height 6
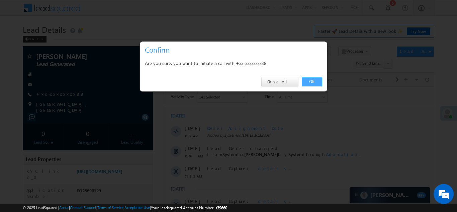
click at [311, 81] on link "OK" at bounding box center [312, 81] width 20 height 9
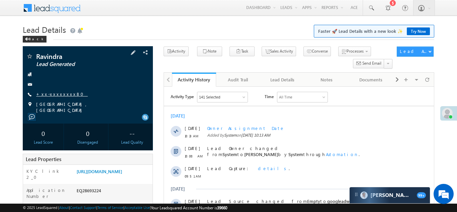
click at [56, 93] on link "+xx-xxxxxxxx80" at bounding box center [62, 94] width 52 height 6
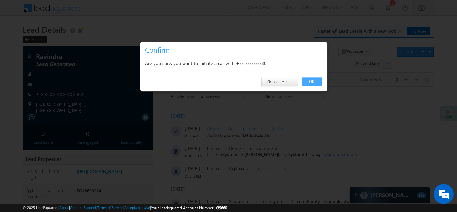
click at [309, 81] on link "OK" at bounding box center [312, 81] width 20 height 9
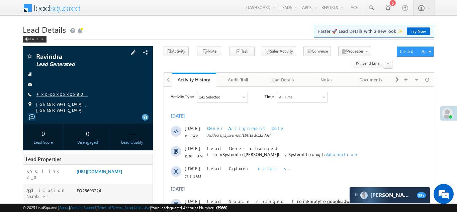
click at [52, 94] on link "+xx-xxxxxxxx80" at bounding box center [62, 94] width 52 height 6
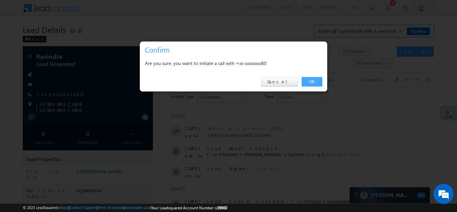
click at [311, 81] on link "OK" at bounding box center [312, 81] width 20 height 9
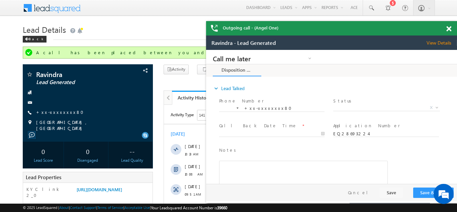
click at [447, 27] on span at bounding box center [448, 29] width 5 height 6
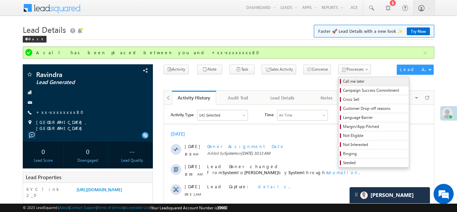
click at [343, 82] on span "Call me later" at bounding box center [375, 81] width 64 height 6
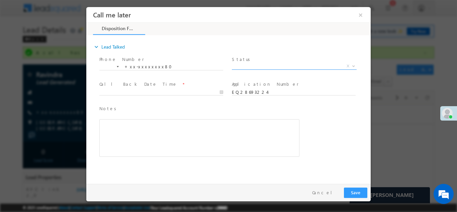
click at [270, 67] on span "X" at bounding box center [294, 66] width 125 height 7
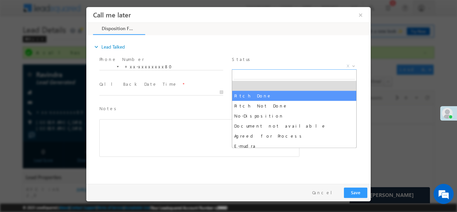
select select "Pitch Done"
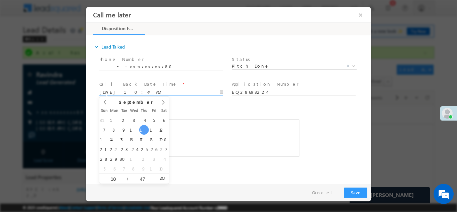
click at [119, 91] on input "[DATE] 10:47 AM" at bounding box center [161, 92] width 124 height 7
type input "[DATE] 10:47 AM"
click at [209, 109] on span "Notes *" at bounding box center [194, 108] width 190 height 7
click at [144, 90] on input "[DATE] 10:47 AM" at bounding box center [161, 92] width 124 height 7
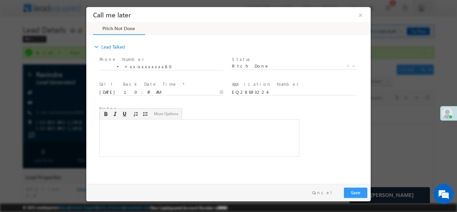
click at [201, 126] on div "Rich Text Editor, 40788eee-0fb2-11ec-a811-0adc8a9d82c2__tab1__section1__Notes__…" at bounding box center [199, 137] width 200 height 37
click at [356, 193] on button "Save" at bounding box center [355, 192] width 23 height 10
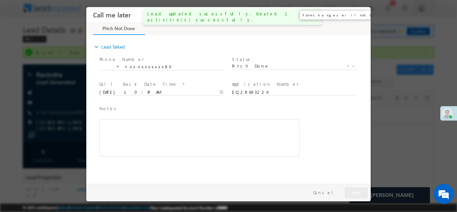
click at [361, 13] on button "×" at bounding box center [360, 14] width 11 height 12
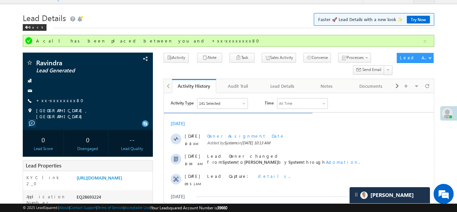
scroll to position [111, 0]
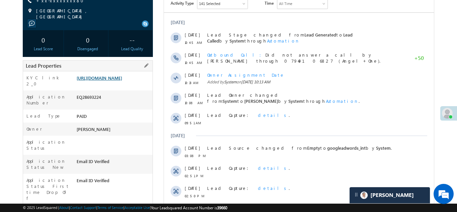
click at [107, 79] on link "https://angelbroking1-pk3em7sa.customui-test.leadsquared.com?leadId=4da1465e-90…" at bounding box center [100, 78] width 46 height 6
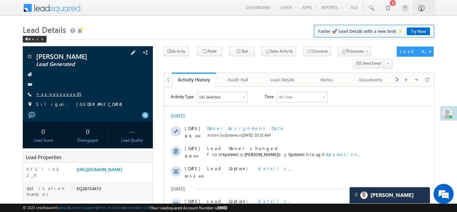
click at [53, 95] on link "+xx-xxxxxxxx35" at bounding box center [58, 94] width 45 height 6
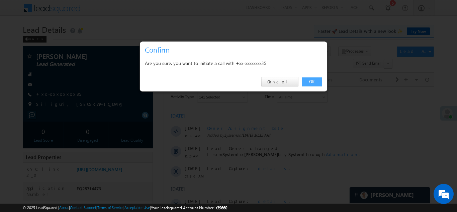
click at [319, 83] on link "OK" at bounding box center [312, 81] width 20 height 9
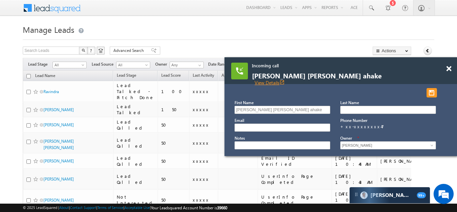
click at [285, 79] on link "View Details open_in_new" at bounding box center [270, 82] width 30 height 6
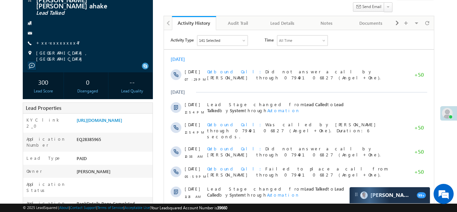
scroll to position [57, 0]
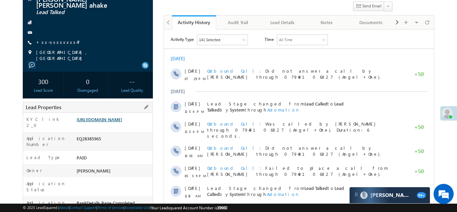
click at [108, 122] on link "https://angelbroking1-pk3em7sa.customui-test.leadsquared.com?leadId=c3afaaed-5f…" at bounding box center [100, 119] width 46 height 6
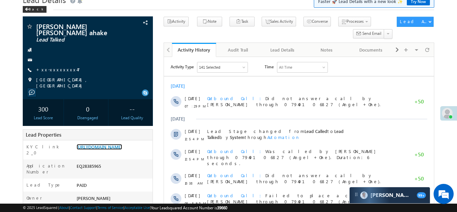
scroll to position [0, 0]
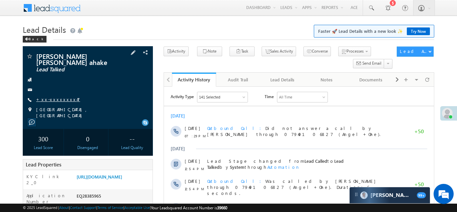
click at [50, 96] on link "+xx-xxxxxxxx47" at bounding box center [58, 99] width 44 height 6
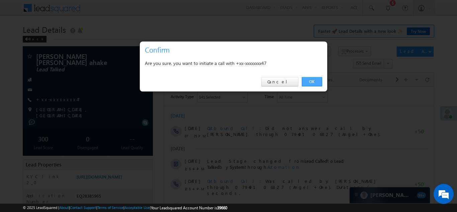
click at [312, 82] on link "OK" at bounding box center [312, 81] width 20 height 9
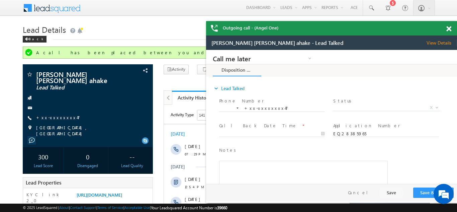
click at [450, 28] on span at bounding box center [448, 29] width 5 height 6
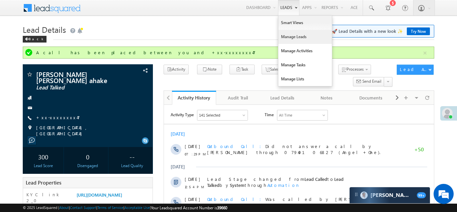
click at [285, 35] on link "Manage Leads" at bounding box center [305, 37] width 54 height 14
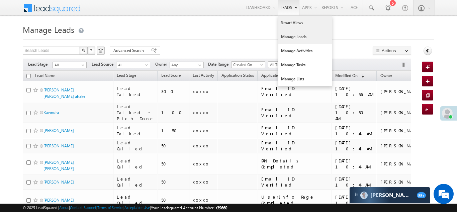
click at [285, 21] on link "Smart Views" at bounding box center [305, 23] width 54 height 14
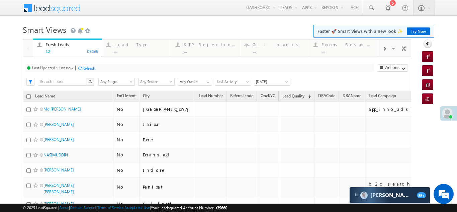
click at [385, 49] on span at bounding box center [385, 48] width 4 height 5
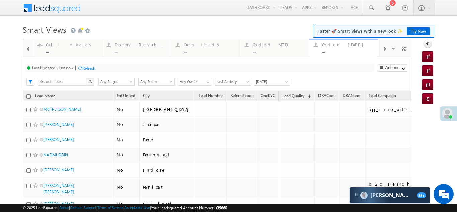
click at [340, 44] on div "Coded Today" at bounding box center [348, 44] width 52 height 5
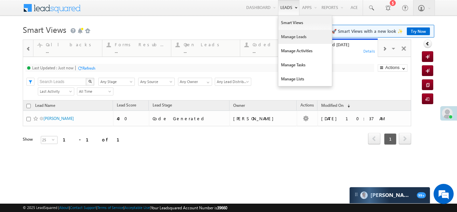
click at [283, 38] on link "Manage Leads" at bounding box center [305, 37] width 54 height 14
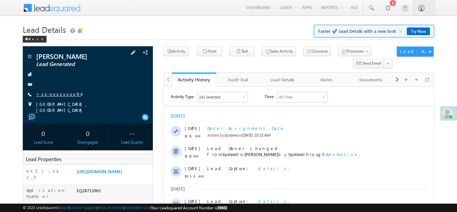
click at [53, 95] on link "+xx-xxxxxxxx94" at bounding box center [58, 94] width 45 height 6
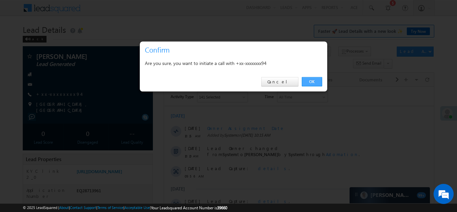
click at [309, 81] on link "OK" at bounding box center [312, 81] width 20 height 9
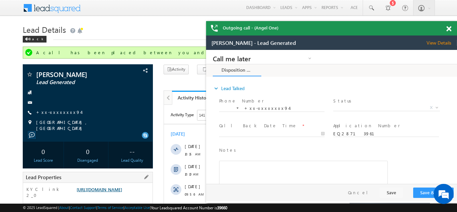
click at [114, 192] on link "[URL][DOMAIN_NAME]" at bounding box center [100, 189] width 46 height 6
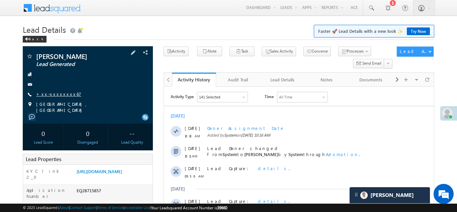
click at [54, 96] on link "+xx-xxxxxxxx67" at bounding box center [58, 94] width 45 height 6
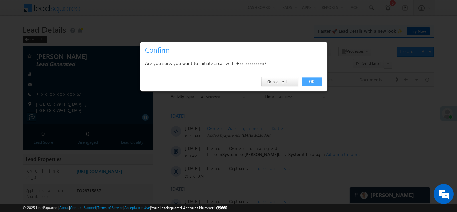
click at [311, 80] on link "OK" at bounding box center [312, 81] width 20 height 9
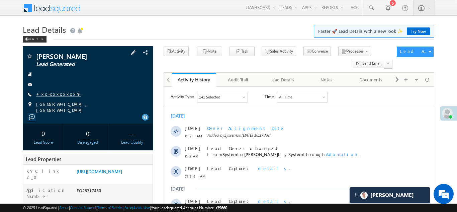
click at [53, 92] on link "+xx-xxxxxxxx49" at bounding box center [58, 94] width 45 height 6
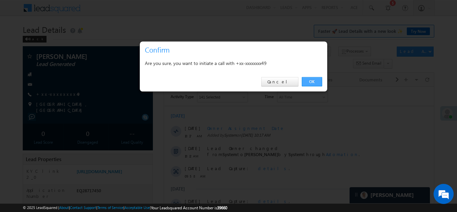
click at [311, 80] on link "OK" at bounding box center [312, 81] width 20 height 9
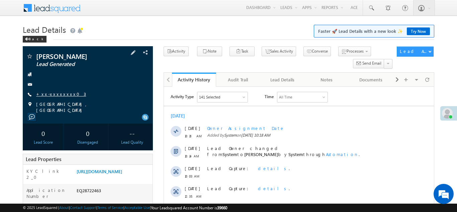
click at [53, 94] on link "+xx-xxxxxxxx03" at bounding box center [61, 94] width 50 height 6
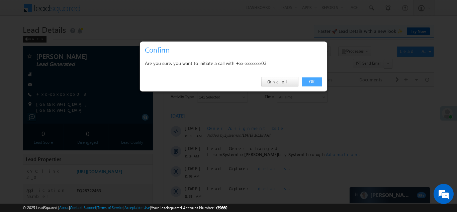
click at [311, 80] on link "OK" at bounding box center [312, 81] width 20 height 9
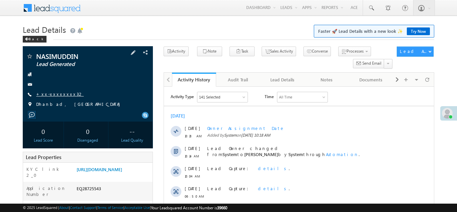
click at [54, 95] on link "+xx-xxxxxxxx32" at bounding box center [60, 94] width 48 height 6
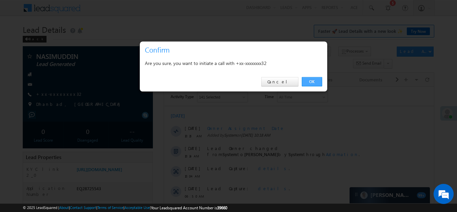
click at [312, 80] on link "OK" at bounding box center [312, 81] width 20 height 9
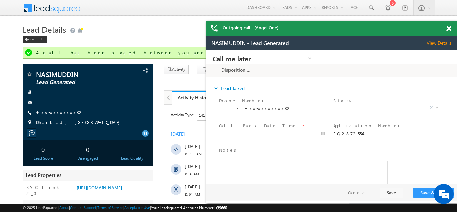
click at [451, 29] on span at bounding box center [448, 29] width 5 height 6
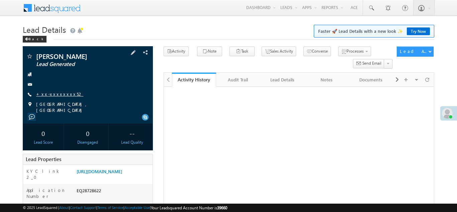
click at [51, 93] on link "+xx-xxxxxxxx52" at bounding box center [59, 94] width 47 height 6
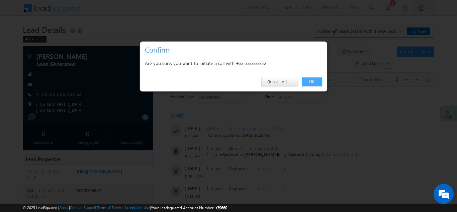
click at [310, 82] on link "OK" at bounding box center [312, 81] width 20 height 9
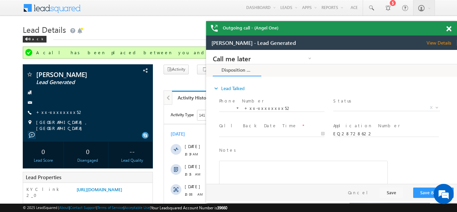
click at [449, 30] on span at bounding box center [448, 29] width 5 height 6
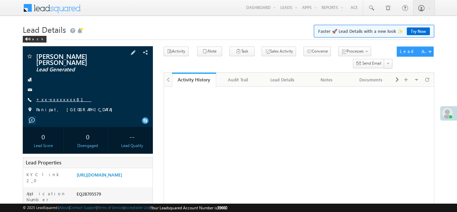
click at [54, 96] on link "+xx-xxxxxxxx81" at bounding box center [63, 99] width 55 height 6
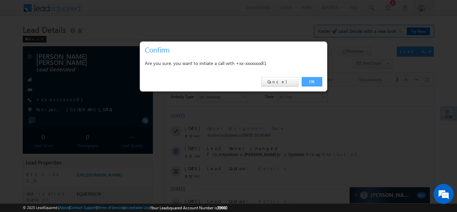
click at [311, 79] on link "OK" at bounding box center [312, 81] width 20 height 9
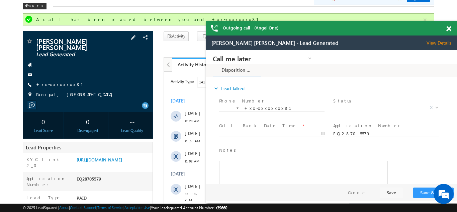
scroll to position [49, 0]
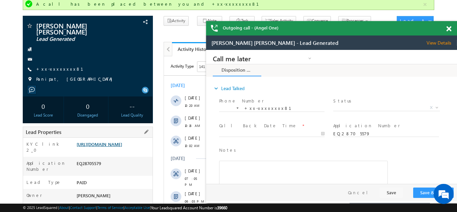
click at [116, 143] on link "[URL][DOMAIN_NAME]" at bounding box center [100, 144] width 46 height 6
click at [447, 27] on span at bounding box center [448, 29] width 5 height 6
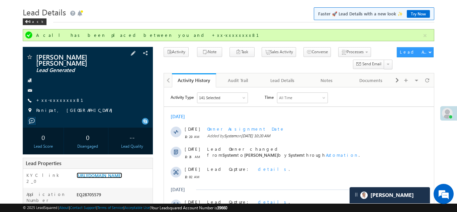
scroll to position [0, 0]
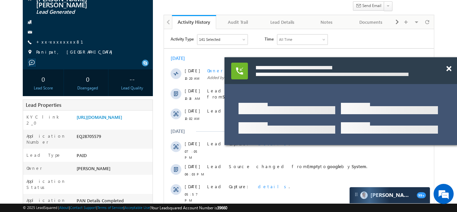
scroll to position [167, 0]
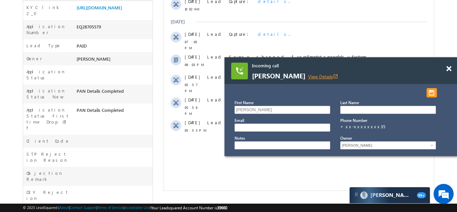
click at [312, 75] on link "View Details open_in_new" at bounding box center [323, 76] width 30 height 6
click at [449, 68] on span at bounding box center [448, 69] width 5 height 6
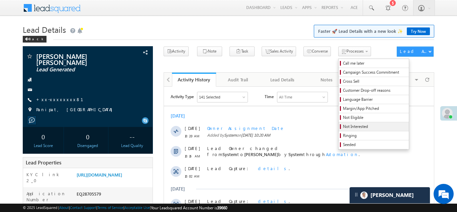
click at [343, 126] on span "Not Interested" at bounding box center [375, 127] width 64 height 6
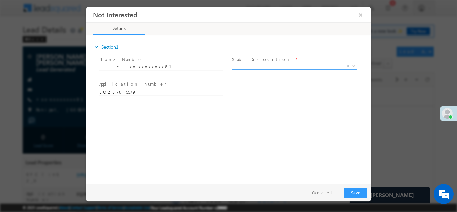
click at [259, 66] on span "X" at bounding box center [294, 66] width 125 height 7
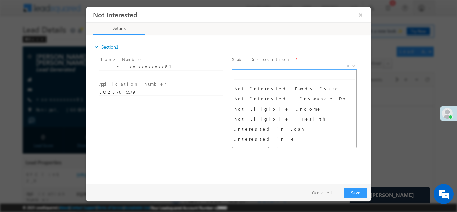
scroll to position [138, 0]
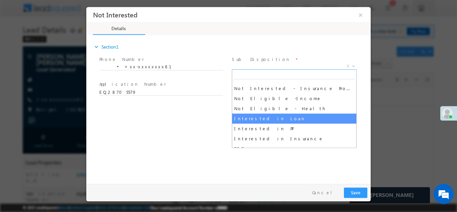
select select "Interested in Loan"
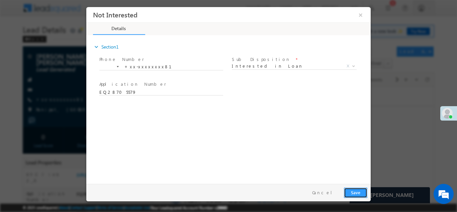
click at [353, 193] on button "Save" at bounding box center [355, 192] width 23 height 10
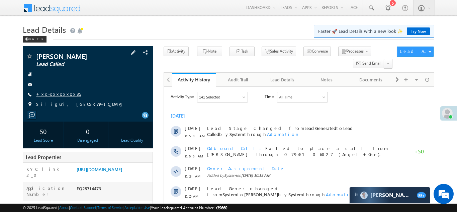
click at [49, 95] on link "+xx-xxxxxxxx35" at bounding box center [58, 94] width 45 height 6
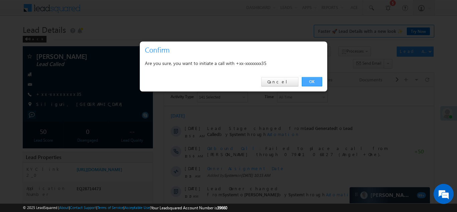
click at [309, 81] on link "OK" at bounding box center [312, 81] width 20 height 9
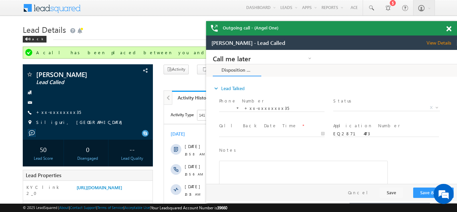
click at [450, 28] on span at bounding box center [448, 29] width 5 height 6
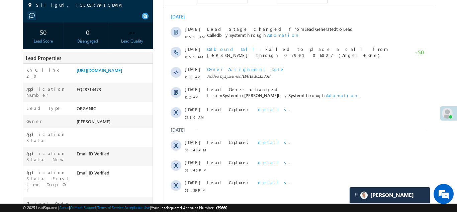
scroll to position [122, 0]
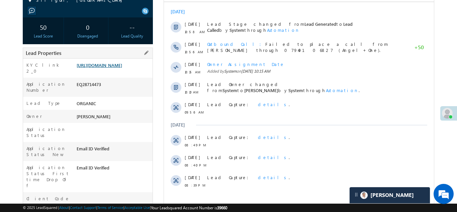
click at [109, 67] on link "https://angelbroking1-pk3em7sa.customui-test.leadsquared.com?leadId=6ccf0051-22…" at bounding box center [100, 65] width 46 height 6
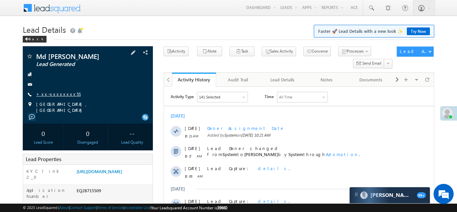
click at [56, 94] on link "+xx-xxxxxxxx55" at bounding box center [58, 94] width 45 height 6
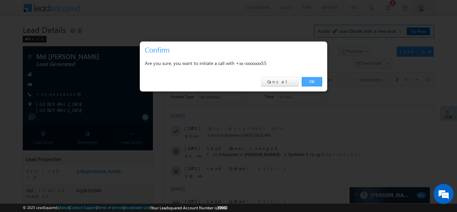
click at [311, 83] on link "OK" at bounding box center [312, 81] width 20 height 9
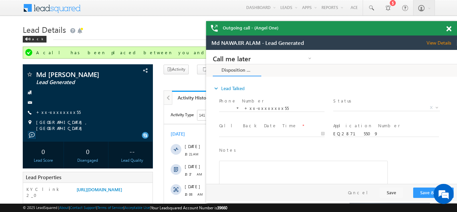
click at [447, 30] on span at bounding box center [448, 29] width 5 height 6
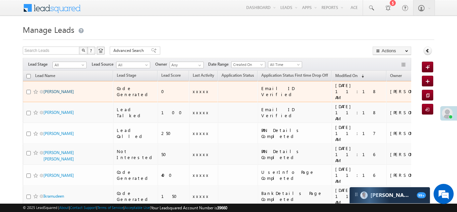
click at [54, 89] on link "[PERSON_NAME]" at bounding box center [59, 91] width 30 height 5
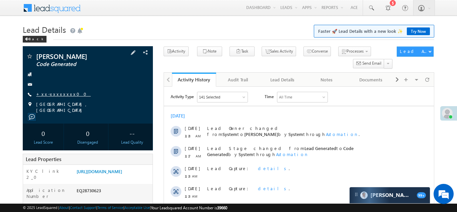
click at [55, 95] on link "+xx-xxxxxxxx00" at bounding box center [63, 94] width 55 height 6
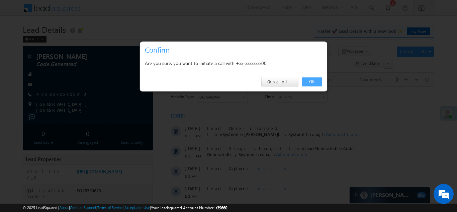
click at [311, 82] on link "OK" at bounding box center [312, 81] width 20 height 9
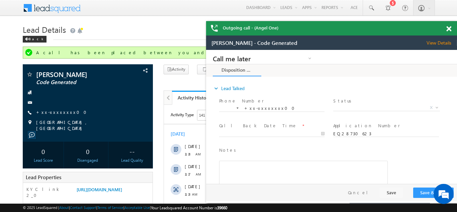
click at [448, 28] on span at bounding box center [448, 29] width 5 height 6
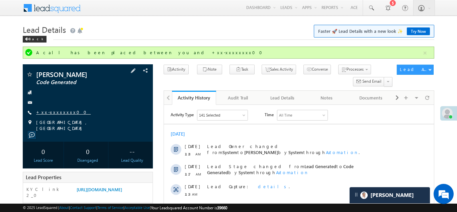
click at [62, 112] on link "+xx-xxxxxxxx00" at bounding box center [63, 112] width 55 height 6
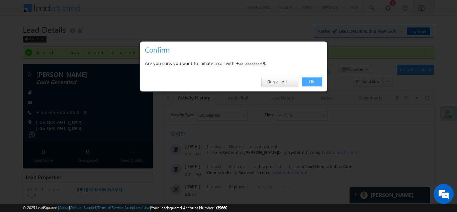
click at [307, 82] on link "OK" at bounding box center [312, 81] width 20 height 9
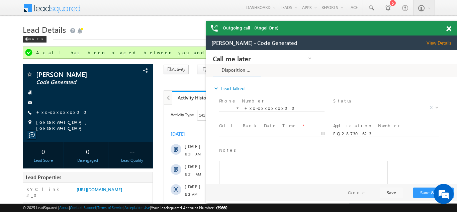
click at [449, 29] on span at bounding box center [448, 29] width 5 height 6
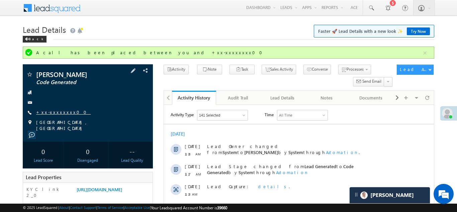
click at [53, 112] on link "+xx-xxxxxxxx00" at bounding box center [63, 112] width 55 height 6
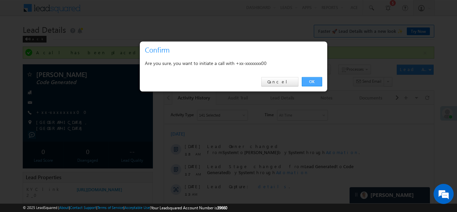
click at [309, 82] on link "OK" at bounding box center [312, 81] width 20 height 9
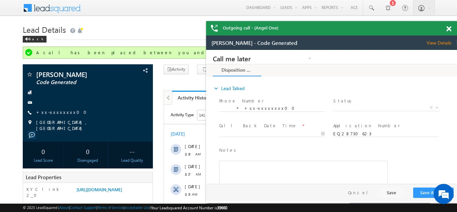
click at [448, 27] on span at bounding box center [448, 29] width 5 height 6
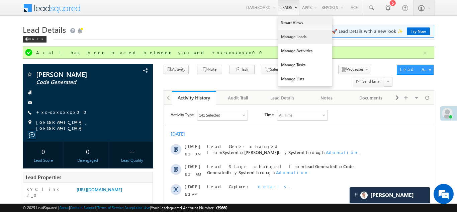
click at [293, 34] on link "Manage Leads" at bounding box center [305, 37] width 54 height 14
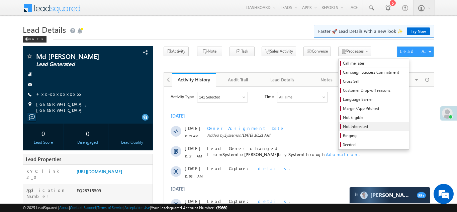
click at [343, 128] on span "Not Interested" at bounding box center [375, 127] width 64 height 6
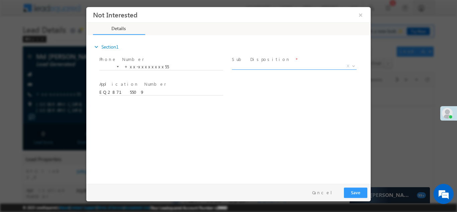
click at [275, 64] on span "X" at bounding box center [294, 66] width 125 height 7
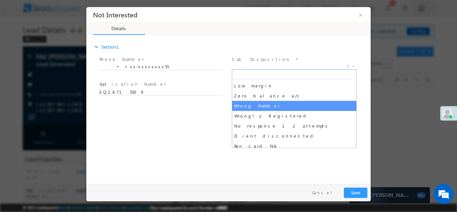
scroll to position [55, 0]
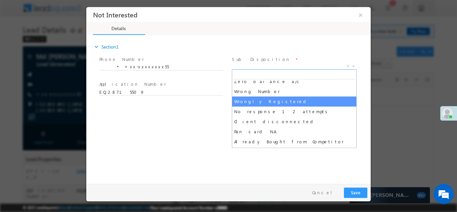
select select "Wrongly Registered"
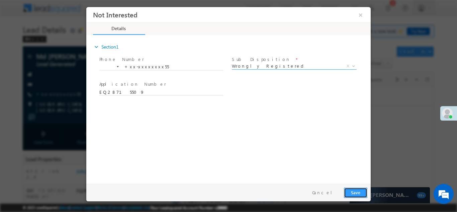
click at [349, 191] on button "Save" at bounding box center [355, 192] width 23 height 10
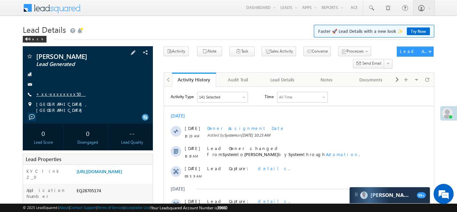
click at [55, 96] on link "+xx-xxxxxxxx50" at bounding box center [61, 94] width 50 height 6
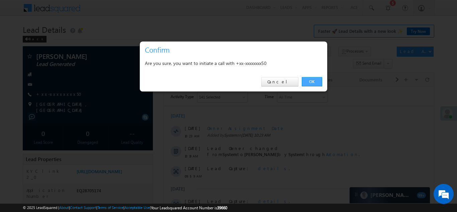
click at [311, 82] on link "OK" at bounding box center [312, 81] width 20 height 9
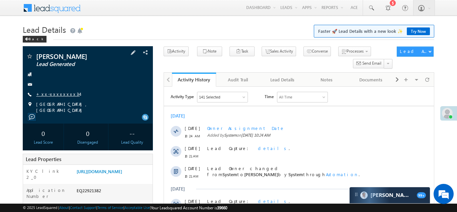
click at [59, 92] on link "+xx-xxxxxxxx34" at bounding box center [58, 94] width 44 height 6
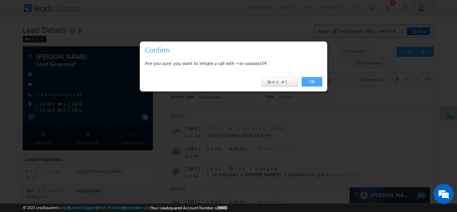
click at [309, 80] on link "OK" at bounding box center [312, 81] width 20 height 9
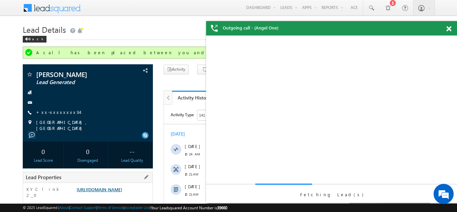
click at [119, 192] on link "[URL][DOMAIN_NAME]" at bounding box center [100, 189] width 46 height 6
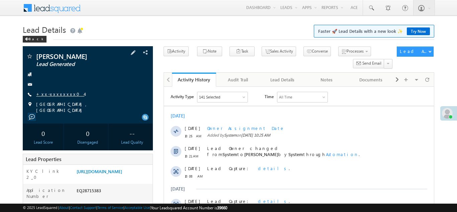
click at [57, 91] on link "+xx-xxxxxxxx04" at bounding box center [60, 94] width 48 height 6
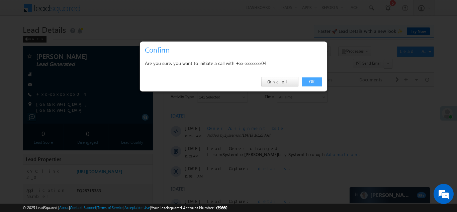
click at [313, 81] on link "OK" at bounding box center [312, 81] width 20 height 9
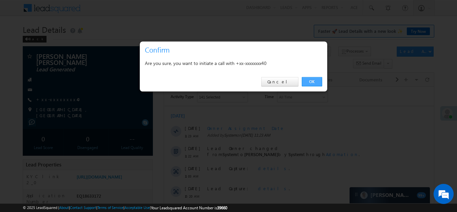
click at [311, 81] on link "OK" at bounding box center [312, 81] width 20 height 9
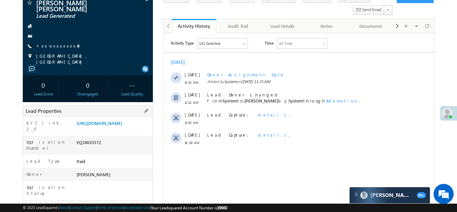
scroll to position [90, 0]
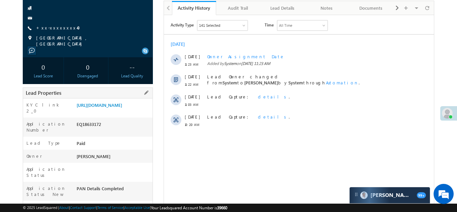
click at [112, 94] on div "Lead Properties" at bounding box center [88, 92] width 130 height 11
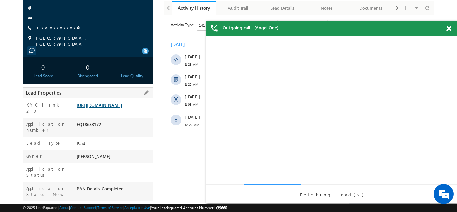
scroll to position [0, 0]
click at [113, 104] on link "[URL][DOMAIN_NAME]" at bounding box center [100, 105] width 46 height 6
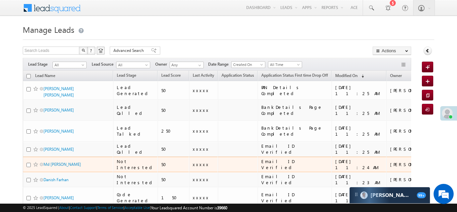
click at [166, 157] on td "50" at bounding box center [173, 164] width 31 height 15
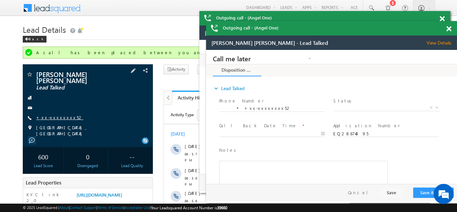
click at [56, 115] on link "+xx-xxxxxxxx52" at bounding box center [59, 117] width 47 height 6
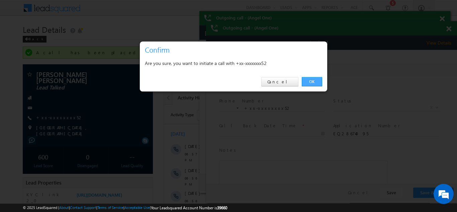
click at [312, 82] on link "OK" at bounding box center [312, 81] width 20 height 9
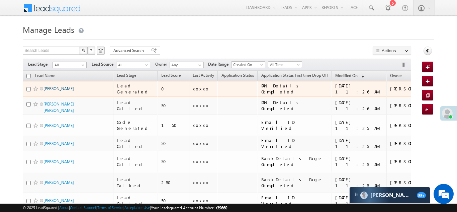
click at [51, 88] on link "Shahabuddin" at bounding box center [59, 88] width 30 height 5
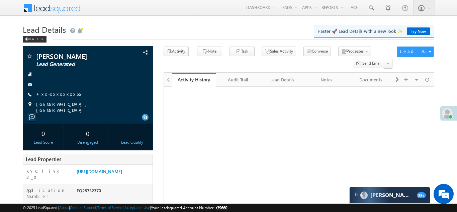
click at [54, 96] on link "+xx-xxxxxxxx56" at bounding box center [58, 94] width 45 height 6
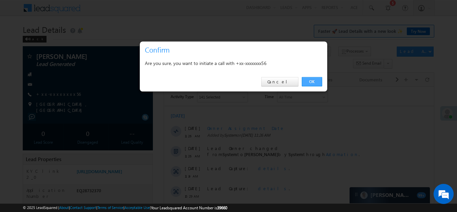
click at [311, 82] on link "OK" at bounding box center [312, 81] width 20 height 9
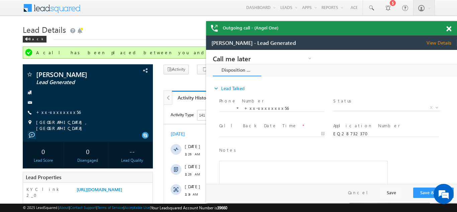
click at [450, 29] on span at bounding box center [448, 29] width 5 height 6
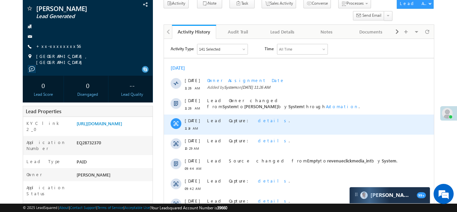
click at [258, 120] on span "details" at bounding box center [273, 120] width 31 height 6
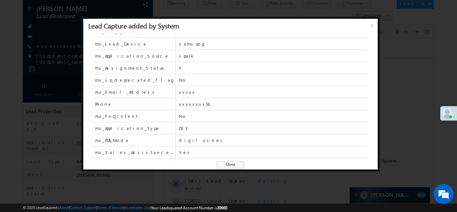
scroll to position [213, 0]
click at [372, 25] on span "x" at bounding box center [373, 28] width 5 height 12
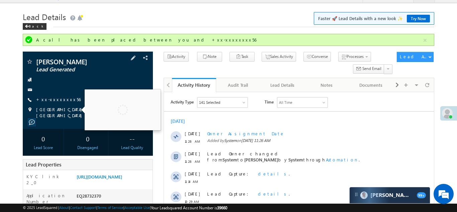
scroll to position [130, 0]
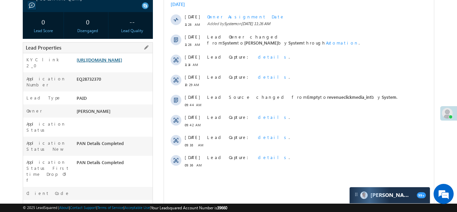
click at [110, 62] on link "https://angelbroking1-pk3em7sa.customui-test.leadsquared.com?leadId=471069f9-91…" at bounding box center [100, 60] width 46 height 6
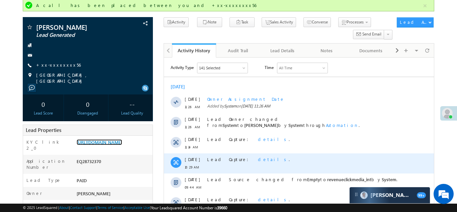
scroll to position [0, 0]
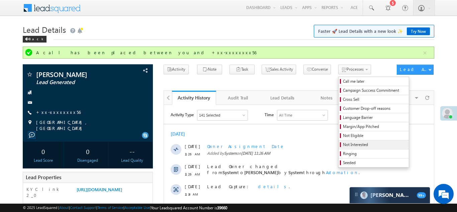
click at [343, 144] on span "Not Interested" at bounding box center [375, 145] width 64 height 6
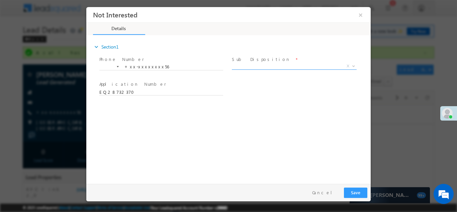
click at [281, 64] on span "X" at bounding box center [294, 66] width 125 height 7
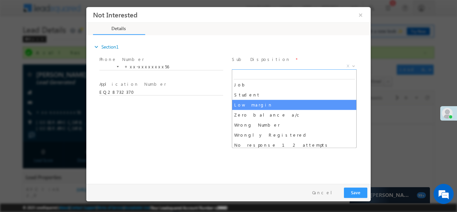
scroll to position [25, 0]
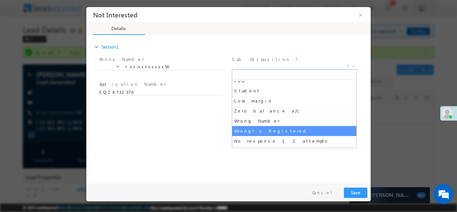
select select "Wrongly Registered"
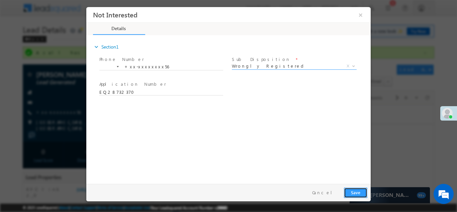
click at [357, 193] on button "Save" at bounding box center [355, 192] width 23 height 10
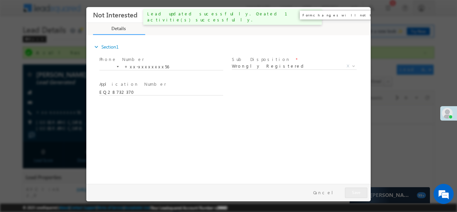
click at [360, 15] on button "×" at bounding box center [360, 14] width 11 height 12
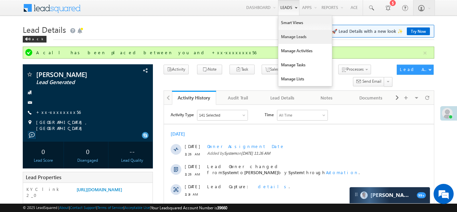
click at [287, 38] on link "Manage Leads" at bounding box center [305, 37] width 54 height 14
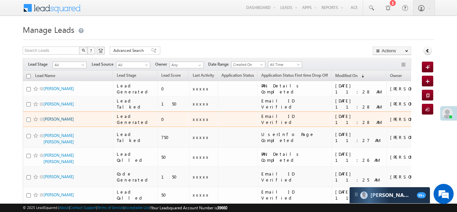
click at [51, 118] on link "[PERSON_NAME]" at bounding box center [59, 118] width 30 height 5
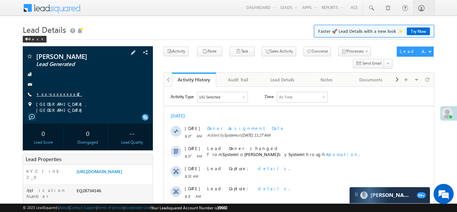
click at [55, 92] on link "+xx-xxxxxxxx42" at bounding box center [59, 94] width 46 height 6
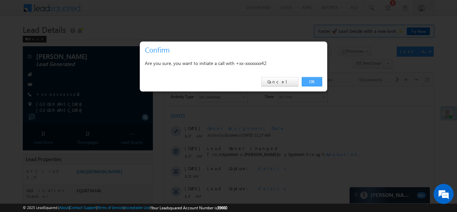
click at [311, 82] on link "OK" at bounding box center [312, 81] width 20 height 9
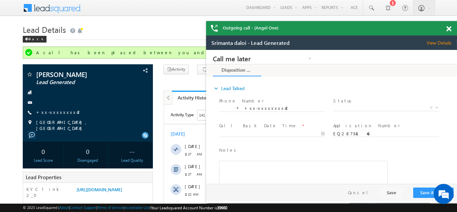
click at [449, 27] on span at bounding box center [448, 29] width 5 height 6
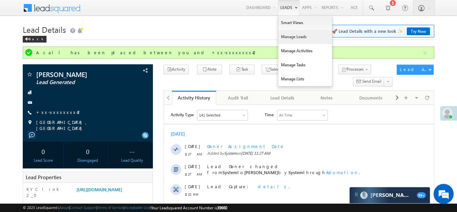
click at [295, 40] on link "Manage Leads" at bounding box center [305, 37] width 54 height 14
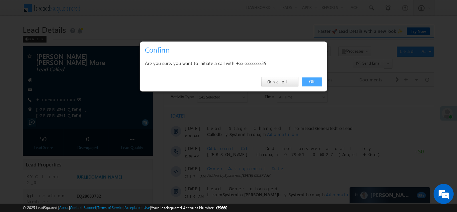
click at [309, 80] on link "OK" at bounding box center [312, 81] width 20 height 9
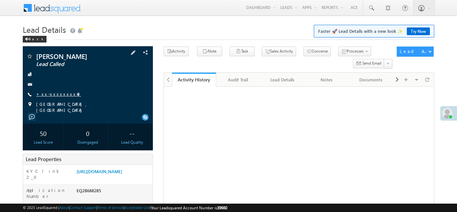
click at [57, 93] on link "+xx-xxxxxxxx49" at bounding box center [58, 94] width 45 height 6
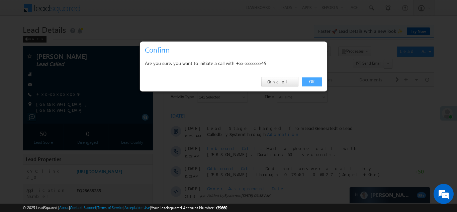
click at [312, 83] on link "OK" at bounding box center [312, 81] width 20 height 9
click at [309, 80] on link "OK" at bounding box center [312, 81] width 20 height 9
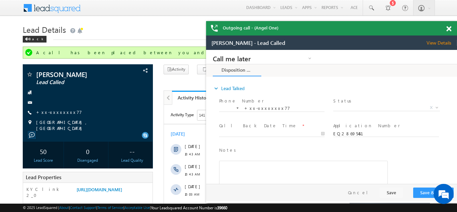
click at [449, 27] on span at bounding box center [448, 29] width 5 height 6
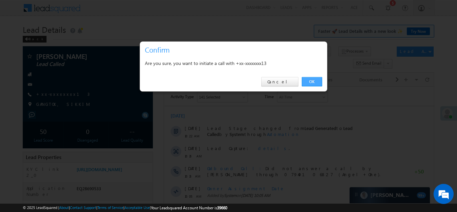
click at [310, 80] on link "OK" at bounding box center [312, 81] width 20 height 9
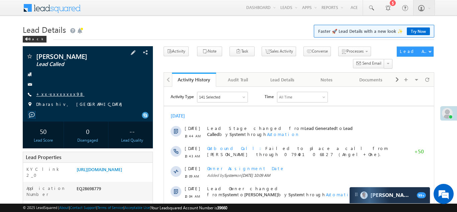
click at [51, 93] on link "+xx-xxxxxxxx98" at bounding box center [60, 94] width 48 height 6
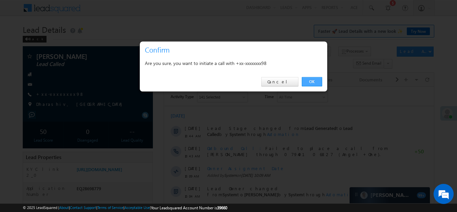
click at [313, 82] on link "OK" at bounding box center [312, 81] width 20 height 9
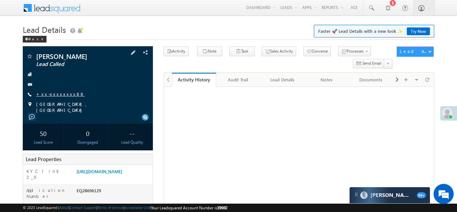
click at [50, 94] on link "+xx-xxxxxxxx88" at bounding box center [60, 94] width 49 height 6
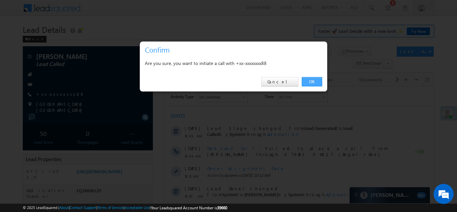
click at [313, 81] on link "OK" at bounding box center [312, 81] width 20 height 9
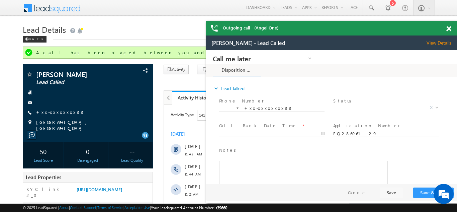
click at [449, 28] on span at bounding box center [448, 29] width 5 height 6
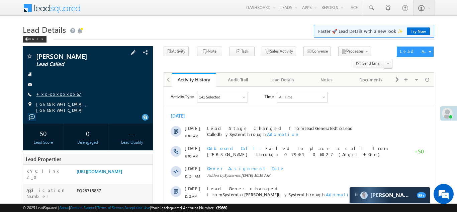
click at [44, 93] on link "+xx-xxxxxxxx67" at bounding box center [58, 94] width 45 height 6
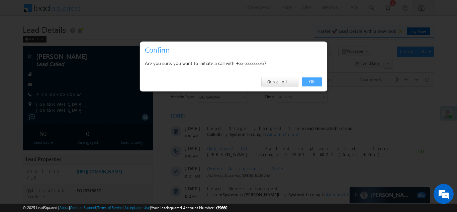
click at [313, 83] on link "OK" at bounding box center [312, 81] width 20 height 9
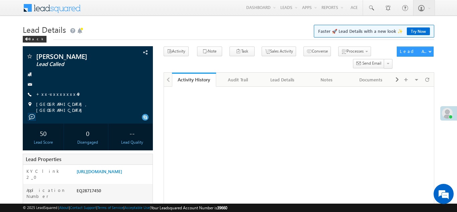
click at [50, 94] on link "+xx-xxxxxxxx49" at bounding box center [58, 94] width 45 height 6
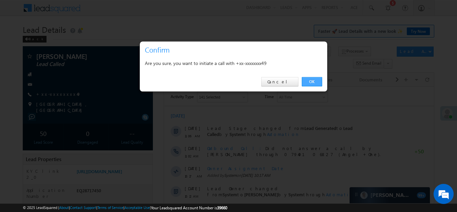
click at [313, 81] on link "OK" at bounding box center [312, 81] width 20 height 9
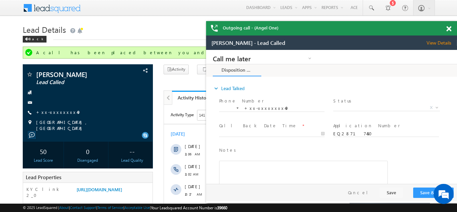
click at [449, 28] on span at bounding box center [448, 29] width 5 height 6
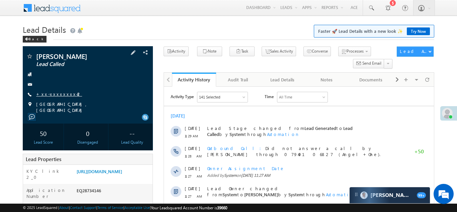
click at [56, 93] on link "+xx-xxxxxxxx42" at bounding box center [59, 94] width 46 height 6
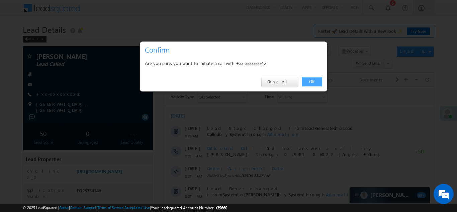
click at [312, 80] on link "OK" at bounding box center [312, 81] width 20 height 9
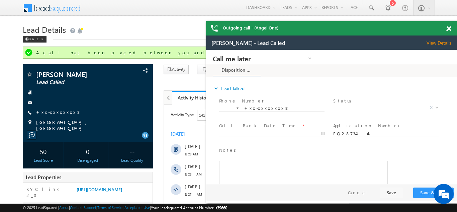
click at [449, 28] on span at bounding box center [448, 29] width 5 height 6
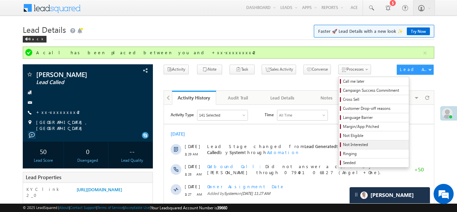
click at [344, 146] on span "Not Interested" at bounding box center [375, 145] width 64 height 6
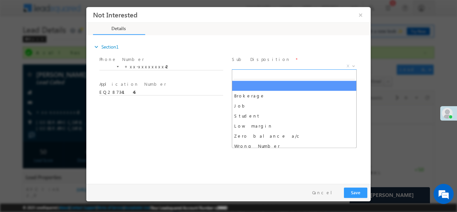
click at [258, 67] on span "X" at bounding box center [294, 66] width 125 height 7
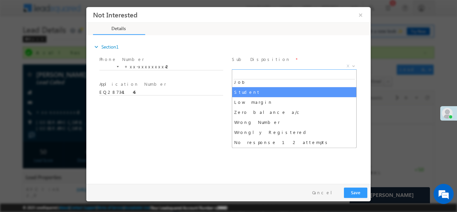
scroll to position [54, 0]
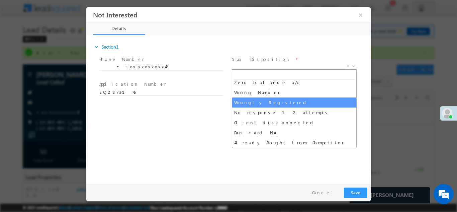
select select "Wrongly Registered"
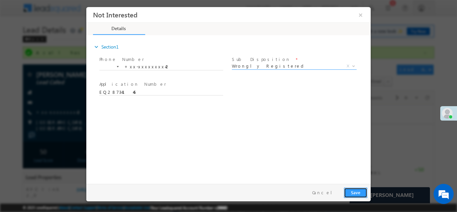
click at [356, 191] on button "Save" at bounding box center [355, 192] width 23 height 10
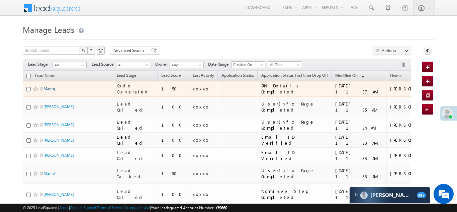
click at [46, 88] on link "Manoj" at bounding box center [49, 88] width 11 height 5
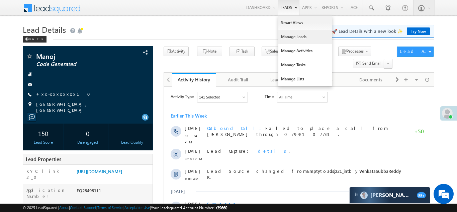
click at [296, 38] on link "Manage Leads" at bounding box center [305, 37] width 54 height 14
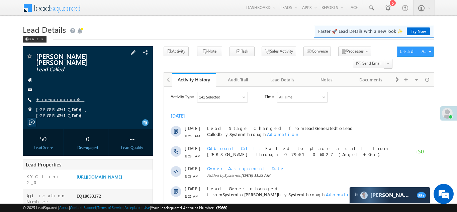
click at [59, 97] on link "+xx-xxxxxxxx40" at bounding box center [60, 99] width 48 height 6
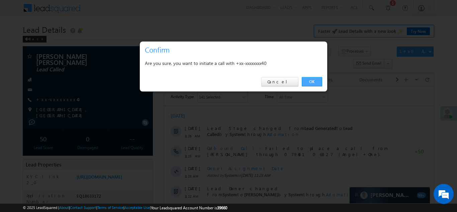
click at [314, 80] on link "OK" at bounding box center [312, 81] width 20 height 9
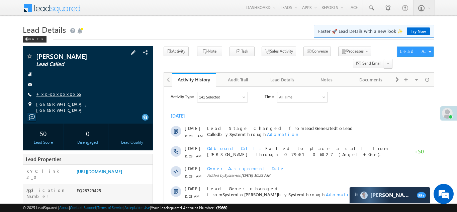
click at [53, 96] on link "+xx-xxxxxxxx56" at bounding box center [58, 94] width 45 height 6
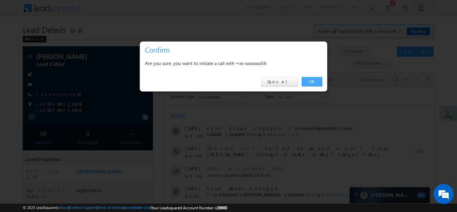
click at [312, 82] on link "OK" at bounding box center [312, 81] width 20 height 9
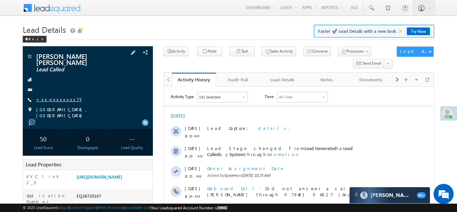
click at [56, 96] on link "+xx-xxxxxxxx75" at bounding box center [58, 99] width 45 height 6
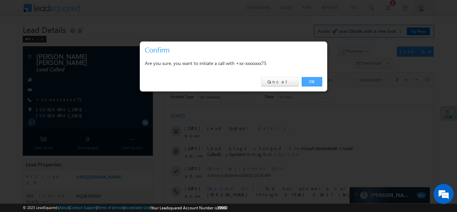
click at [308, 81] on link "OK" at bounding box center [312, 81] width 20 height 9
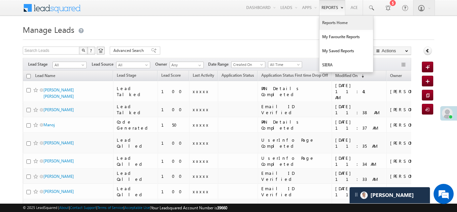
click at [331, 22] on link "Reports Home" at bounding box center [347, 23] width 54 height 14
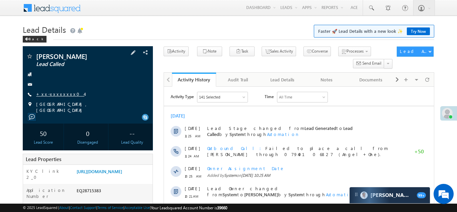
click at [52, 93] on link "+xx-xxxxxxxx04" at bounding box center [60, 94] width 48 height 6
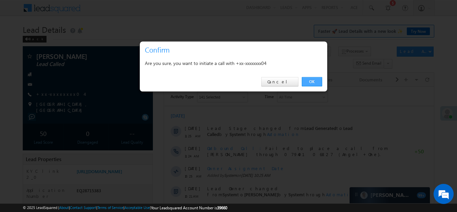
click at [311, 81] on link "OK" at bounding box center [312, 81] width 20 height 9
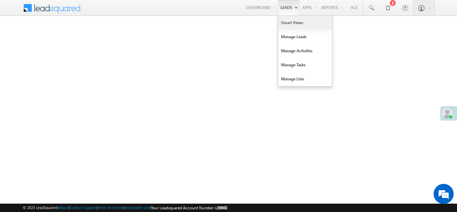
click at [290, 21] on link "Smart Views" at bounding box center [305, 23] width 54 height 14
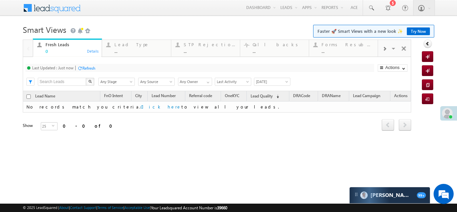
click at [385, 48] on span at bounding box center [385, 48] width 4 height 5
click at [347, 46] on div "Coded Today" at bounding box center [348, 44] width 52 height 5
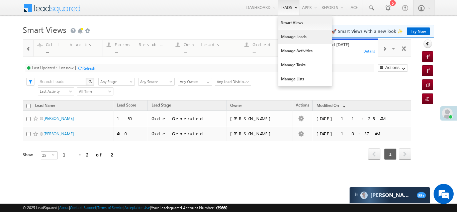
click at [287, 37] on link "Manage Leads" at bounding box center [305, 37] width 54 height 14
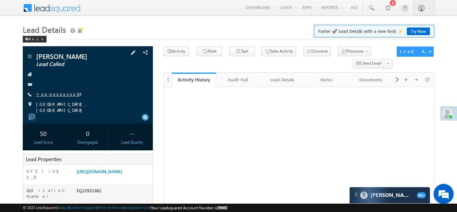
click at [59, 91] on link "+xx-xxxxxxxx34" at bounding box center [58, 94] width 44 height 6
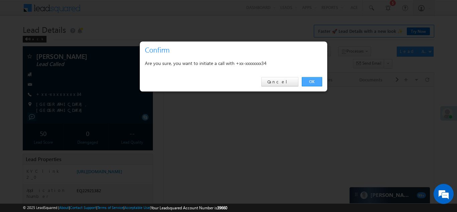
click at [307, 80] on link "OK" at bounding box center [312, 81] width 20 height 9
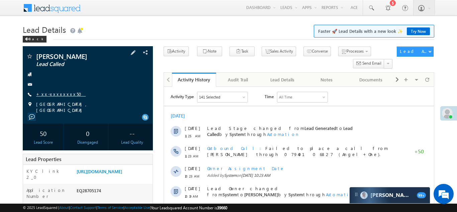
click at [51, 94] on link "+xx-xxxxxxxx50" at bounding box center [61, 94] width 50 height 6
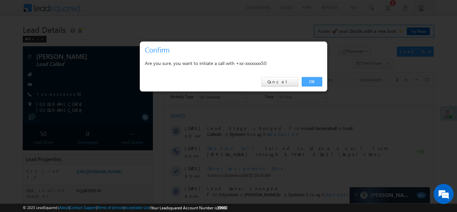
click at [311, 81] on link "OK" at bounding box center [312, 81] width 20 height 9
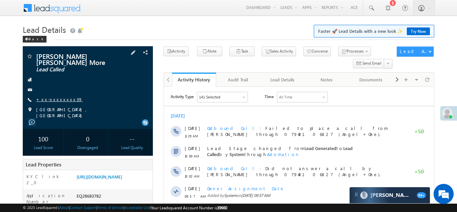
click at [59, 96] on link "+xx-xxxxxxxx39" at bounding box center [59, 99] width 47 height 6
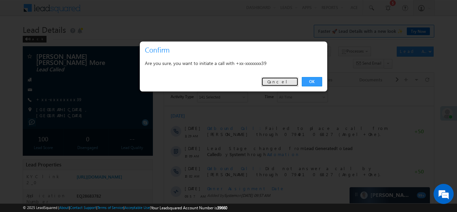
click at [284, 81] on link "Cancel" at bounding box center [279, 81] width 37 height 9
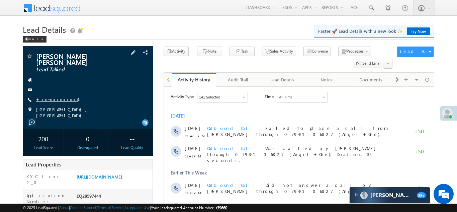
click at [52, 97] on link "+xx-xxxxxxxx44" at bounding box center [57, 99] width 42 height 6
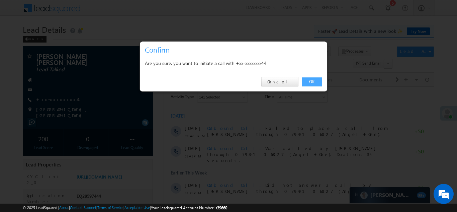
click at [311, 81] on link "OK" at bounding box center [312, 81] width 20 height 9
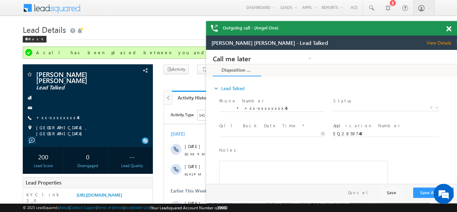
click at [448, 28] on span at bounding box center [448, 29] width 5 height 6
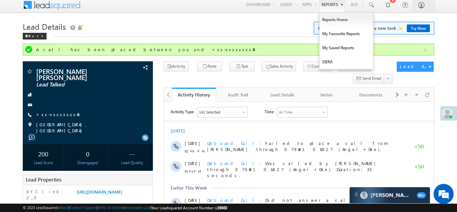
scroll to position [3, 0]
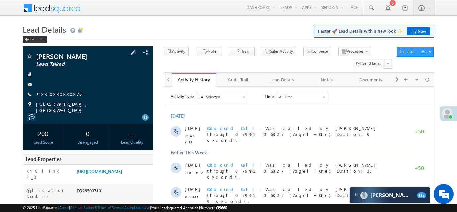
click at [53, 93] on link "+xx-xxxxxxxx78" at bounding box center [59, 94] width 47 height 6
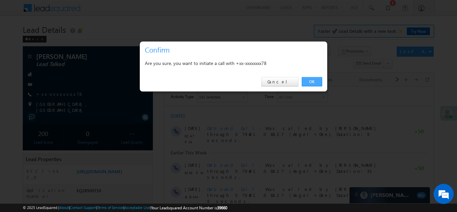
click at [308, 80] on link "OK" at bounding box center [312, 81] width 20 height 9
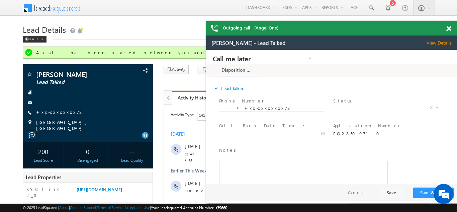
click at [448, 28] on span at bounding box center [448, 29] width 5 height 6
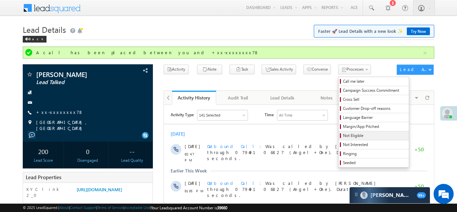
click at [343, 135] on span "Not Eligible" at bounding box center [375, 136] width 64 height 6
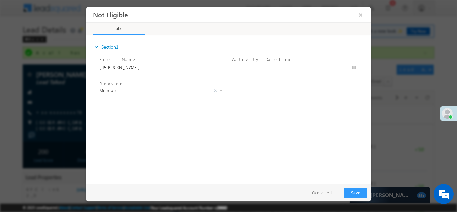
type input "[DATE] 11:53 AM"
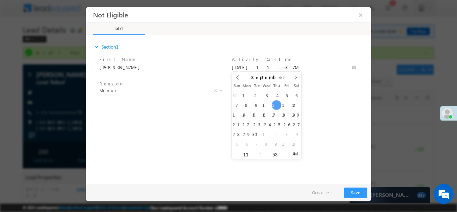
click at [266, 67] on input "[DATE] 11:53 AM" at bounding box center [294, 67] width 124 height 7
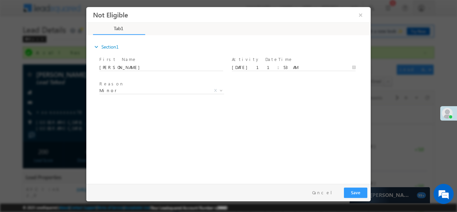
click at [322, 118] on div "expand_more Section1 First Name *" at bounding box center [230, 108] width 281 height 145
click at [357, 192] on button "Save" at bounding box center [355, 192] width 23 height 10
